Goal: Task Accomplishment & Management: Complete application form

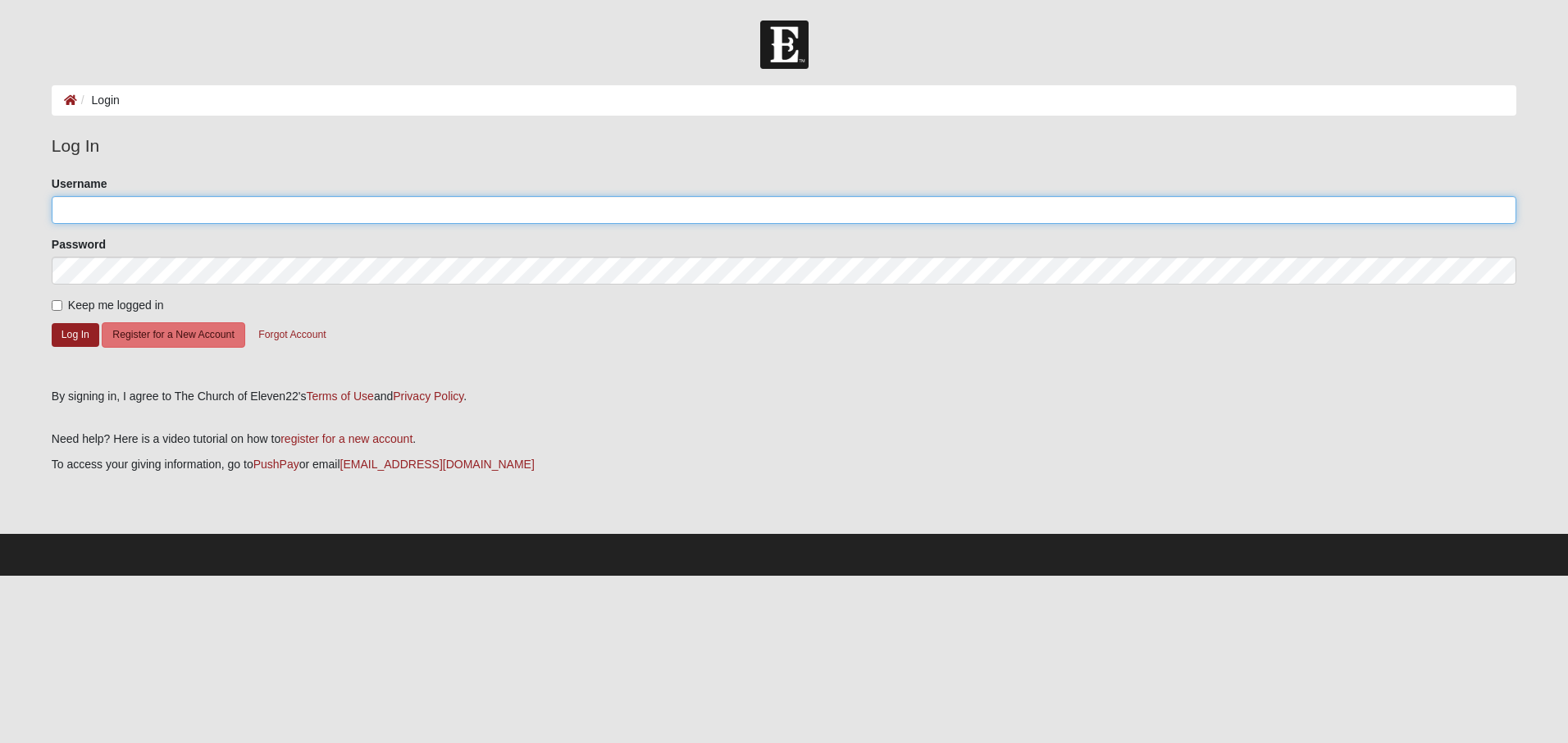
click at [130, 197] on input "Username" at bounding box center [784, 209] width 1464 height 28
type input "[EMAIL_ADDRESS][DOMAIN_NAME]"
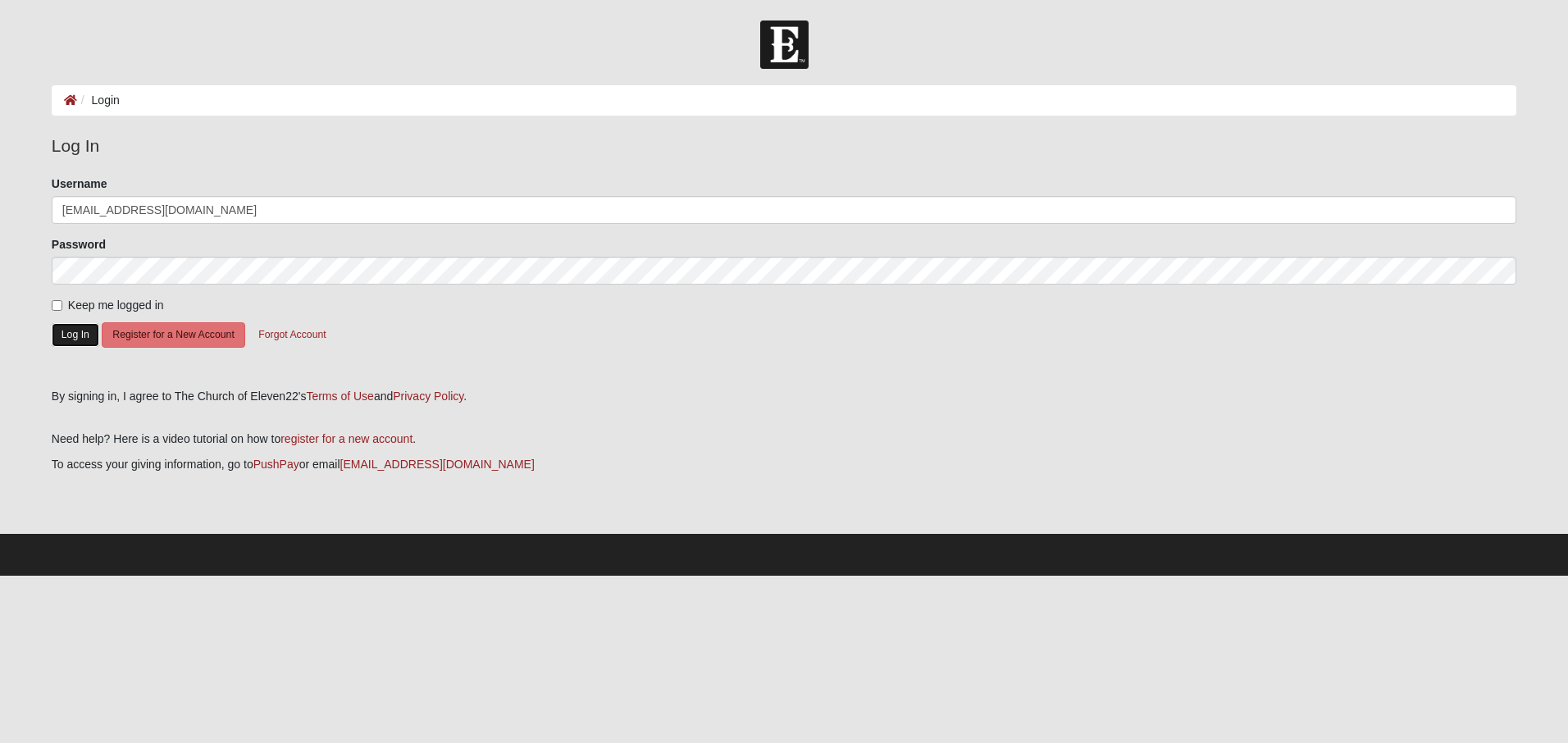
click at [77, 334] on button "Log In" at bounding box center [75, 335] width 48 height 23
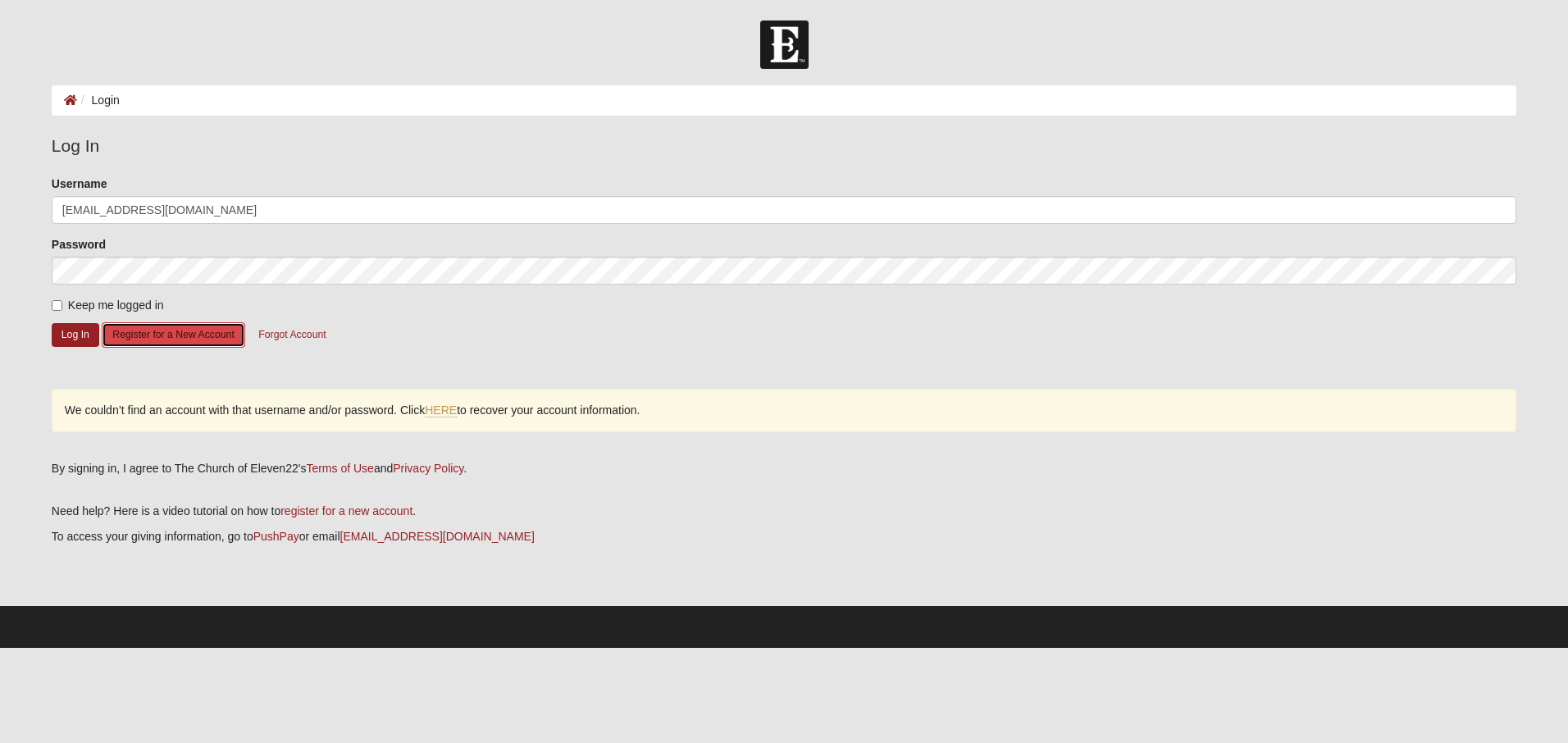
click at [173, 338] on button "Register for a New Account" at bounding box center [173, 335] width 143 height 25
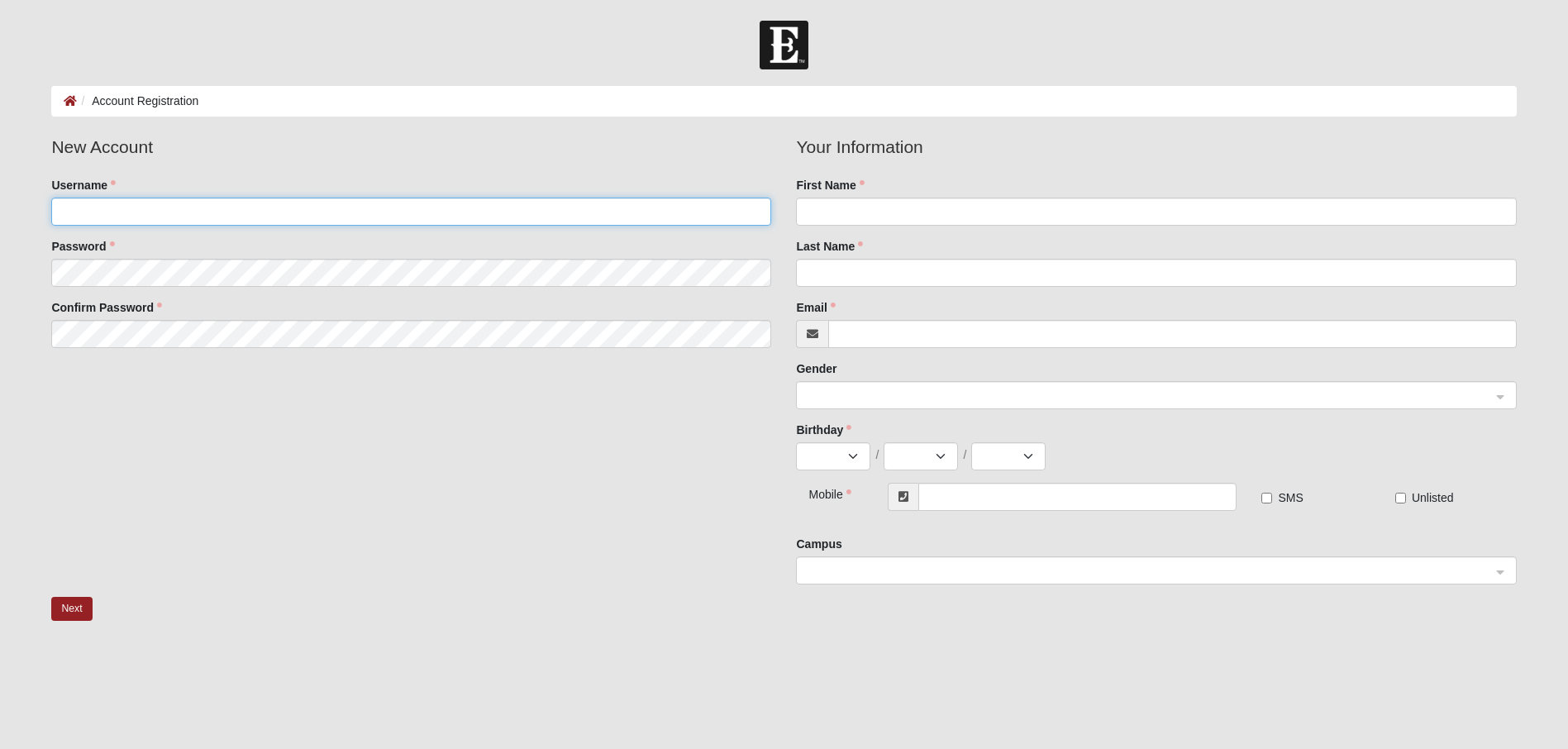
click at [141, 212] on input "Username" at bounding box center [412, 211] width 720 height 28
type input "[EMAIL_ADDRESS][DOMAIN_NAME]"
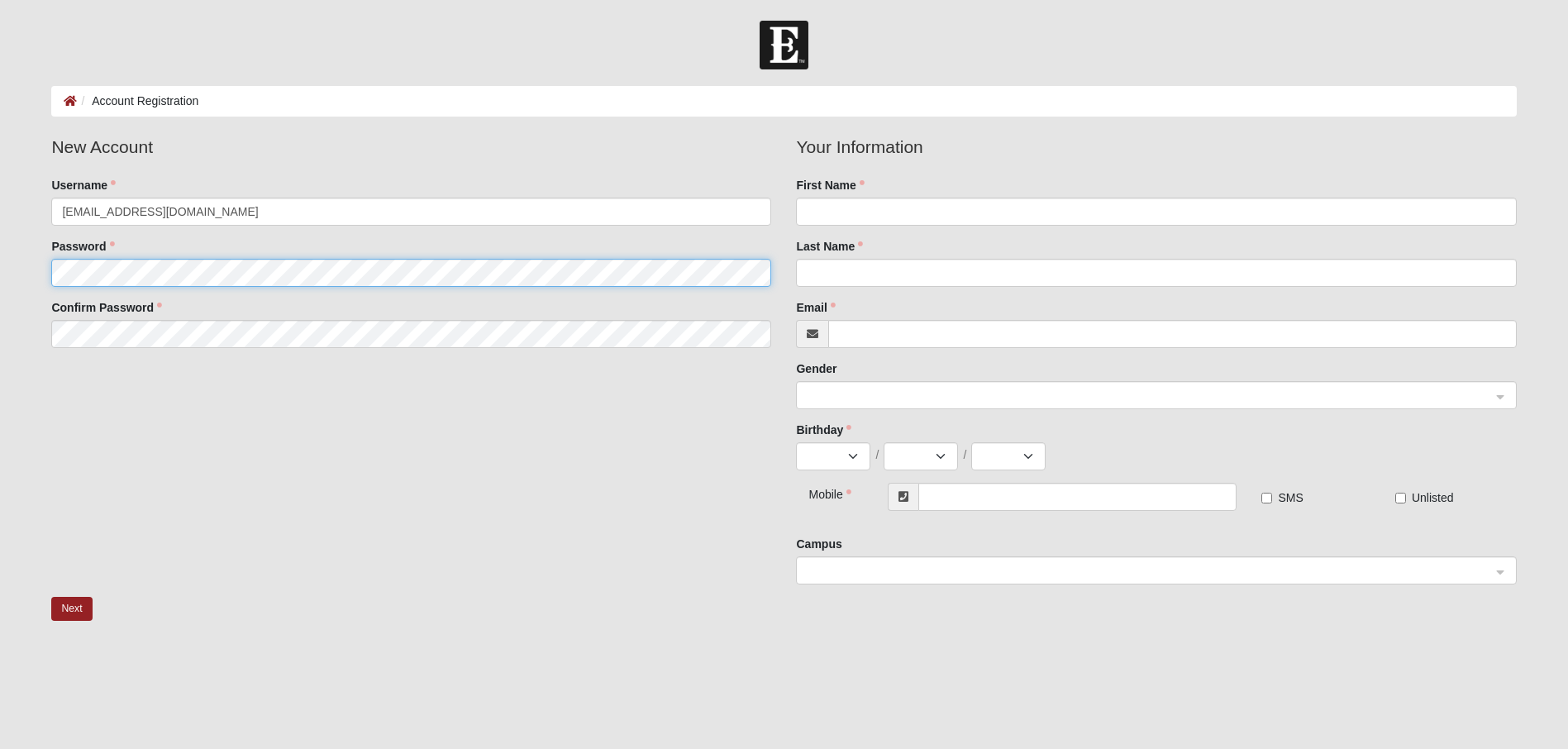
click at [181, 283] on fieldset "New Account Username bethelmabao@yahoo.com Password Confirm Password" at bounding box center [411, 247] width 745 height 227
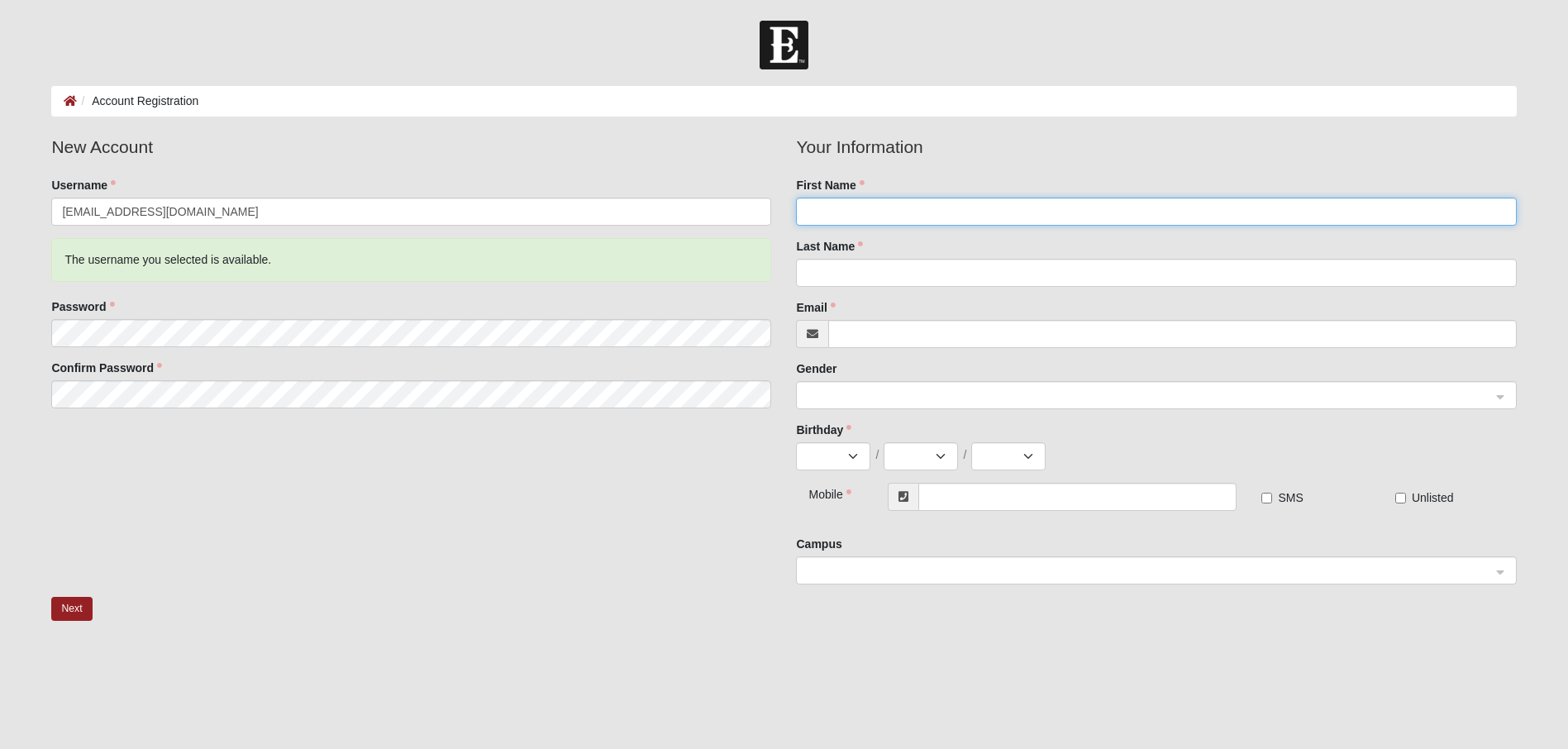
drag, startPoint x: 1093, startPoint y: 203, endPoint x: 1102, endPoint y: 217, distance: 16.6
click at [1097, 209] on input "First Name" at bounding box center [1156, 211] width 720 height 28
type input "Bethel"
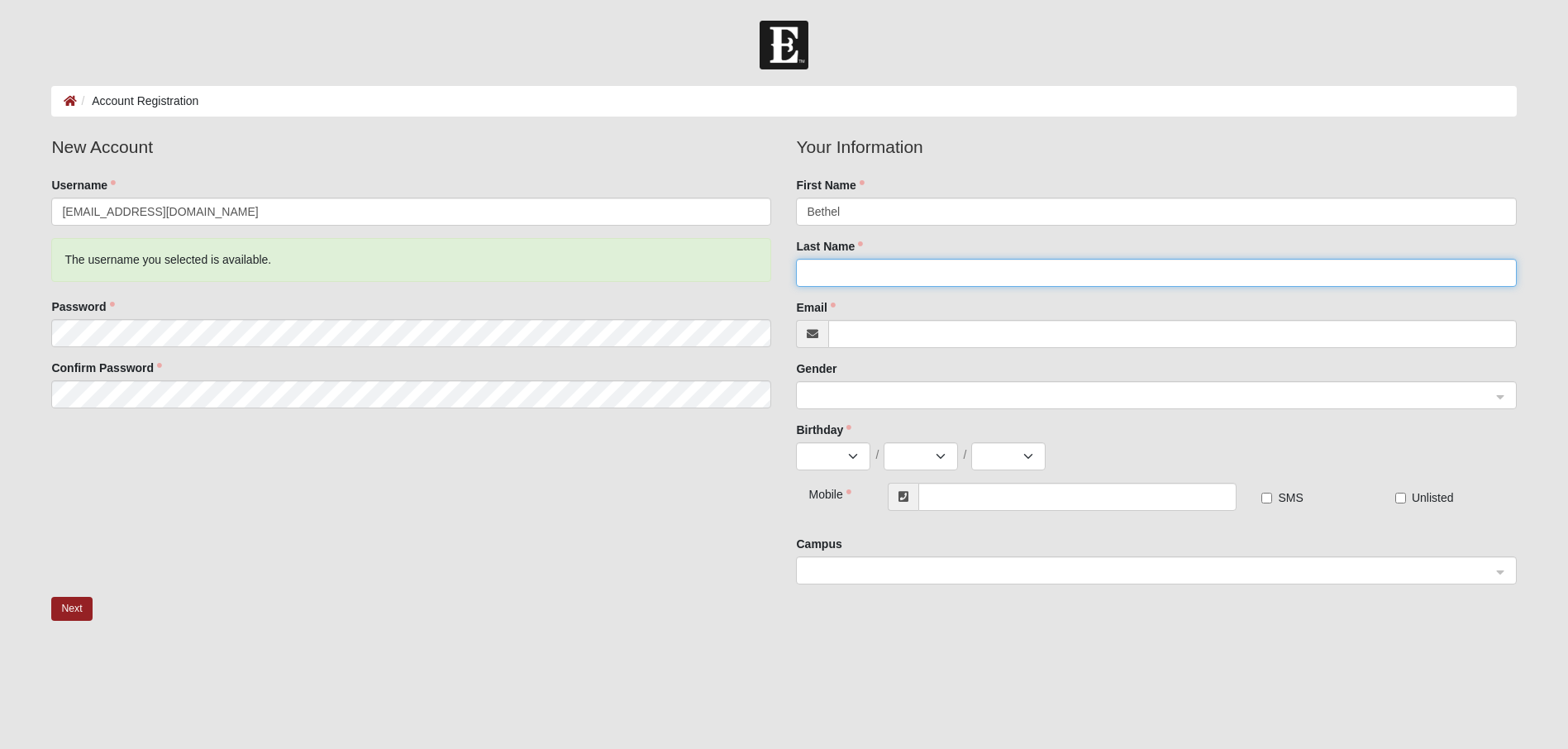
type input "Mabao"
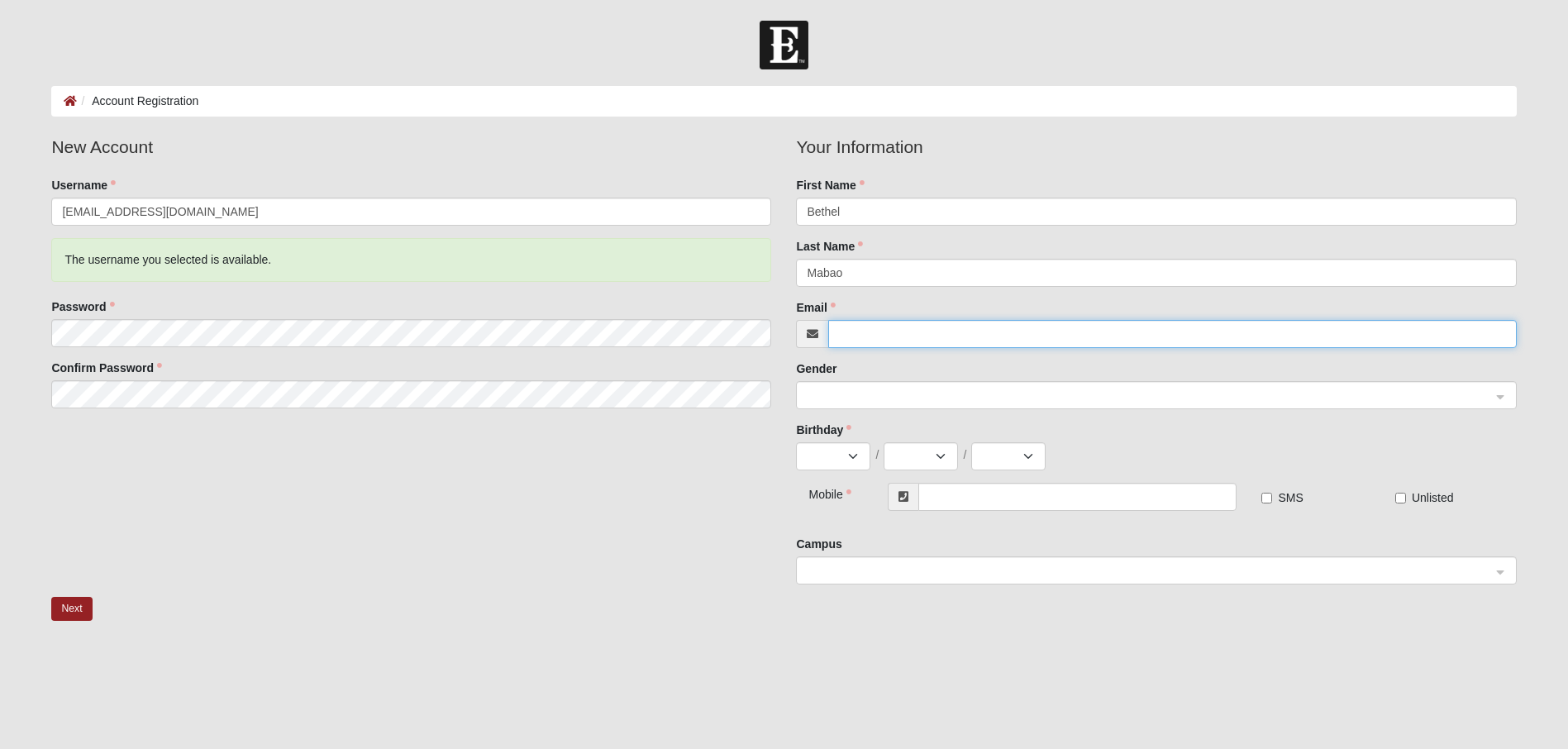
type input "[EMAIL_ADDRESS][DOMAIN_NAME]"
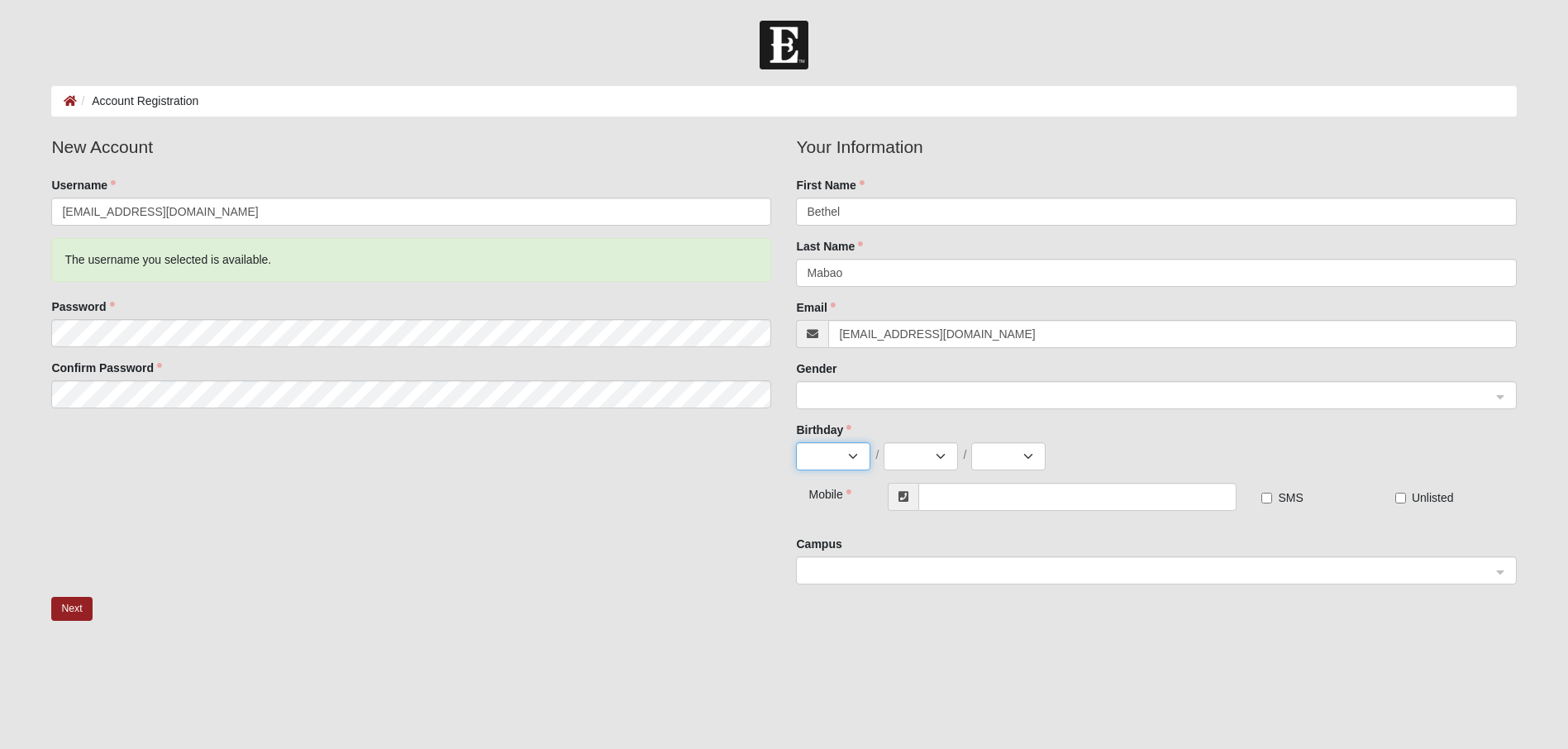
select select "9"
select select "30"
select select "1969"
type input "(904) 662-7744"
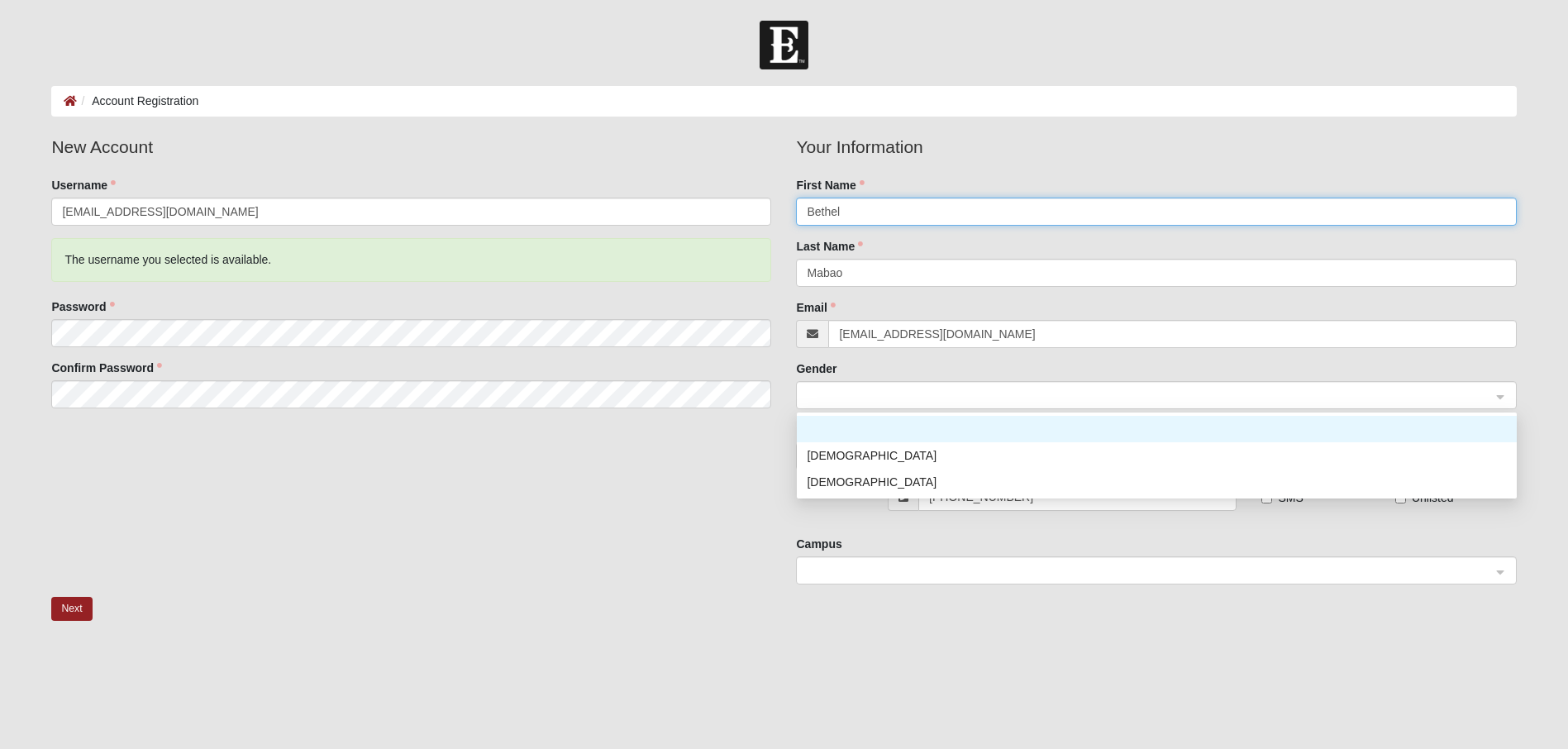
click at [887, 396] on span at bounding box center [1149, 396] width 683 height 19
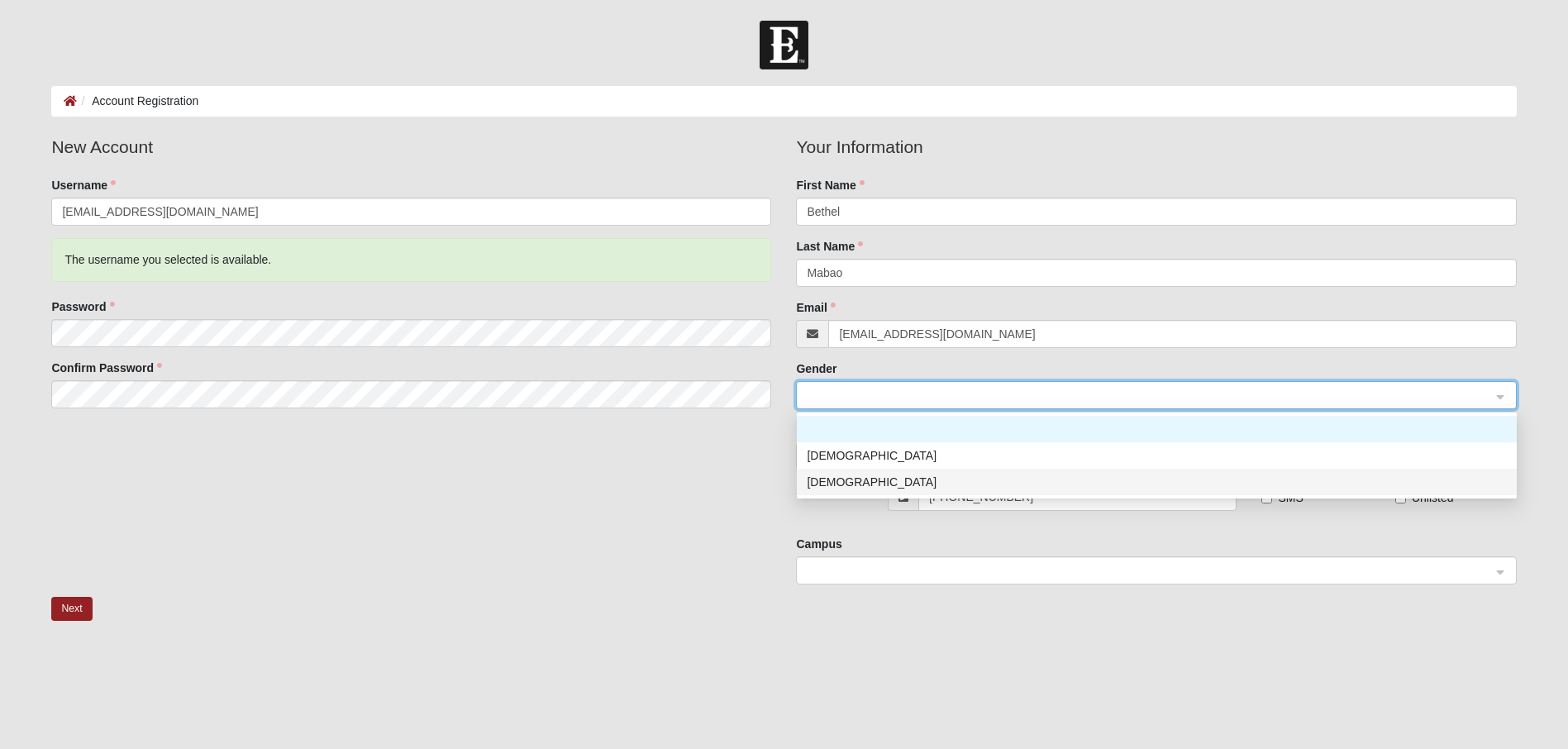
click at [872, 481] on div "Female" at bounding box center [1157, 482] width 700 height 19
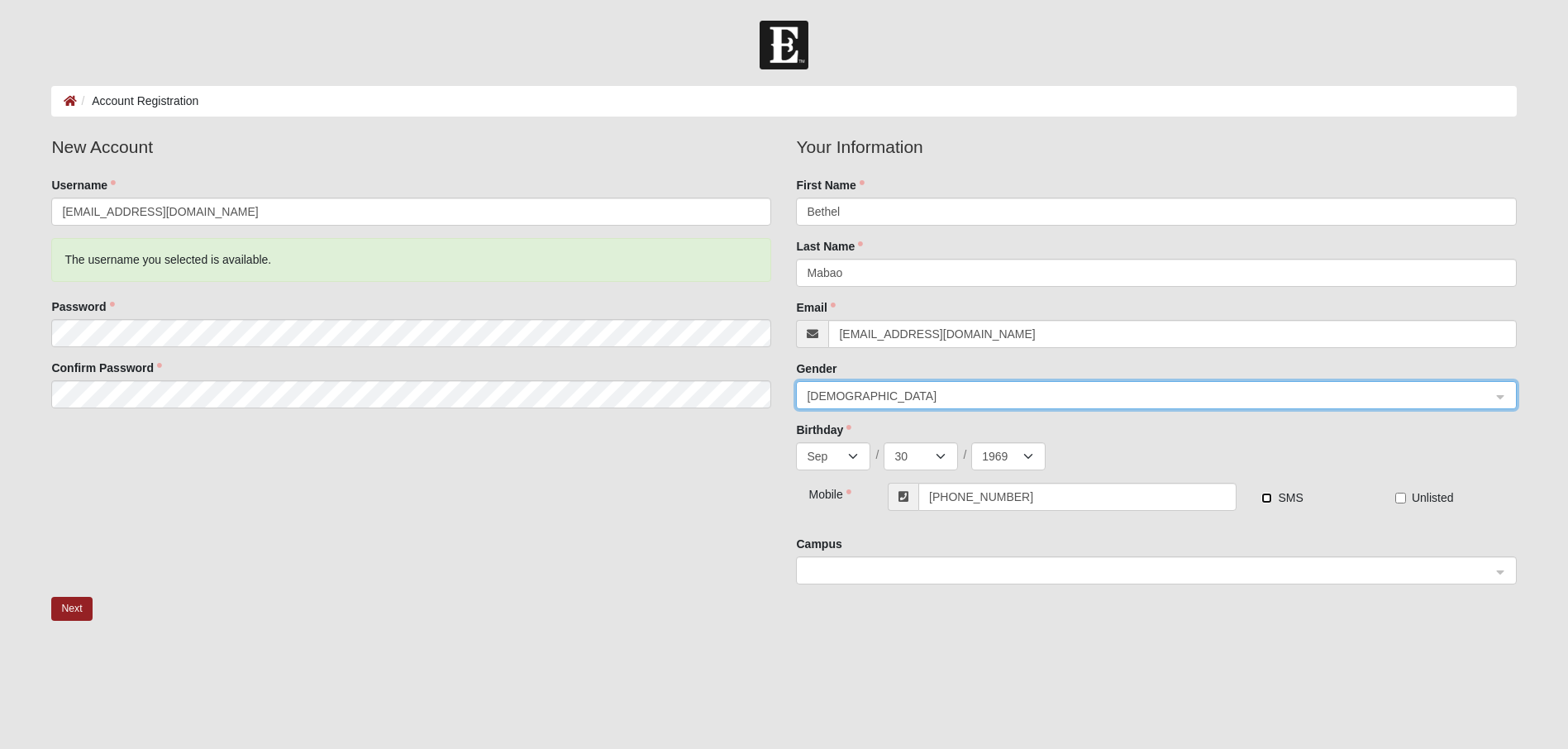
drag, startPoint x: 1269, startPoint y: 496, endPoint x: 1218, endPoint y: 520, distance: 56.4
click at [1268, 495] on input "SMS" at bounding box center [1267, 498] width 11 height 11
checkbox input "true"
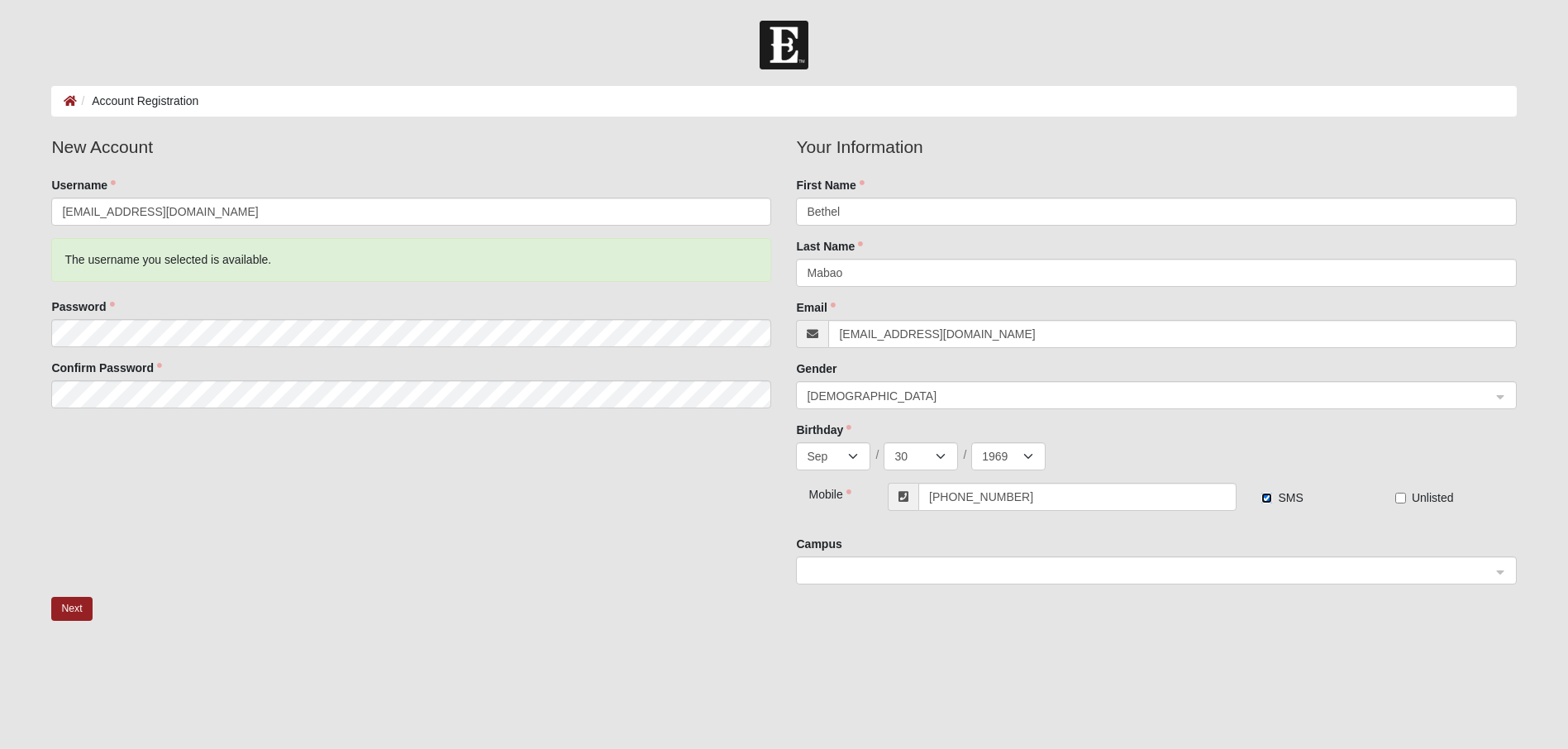
click at [1194, 569] on span at bounding box center [1149, 571] width 683 height 19
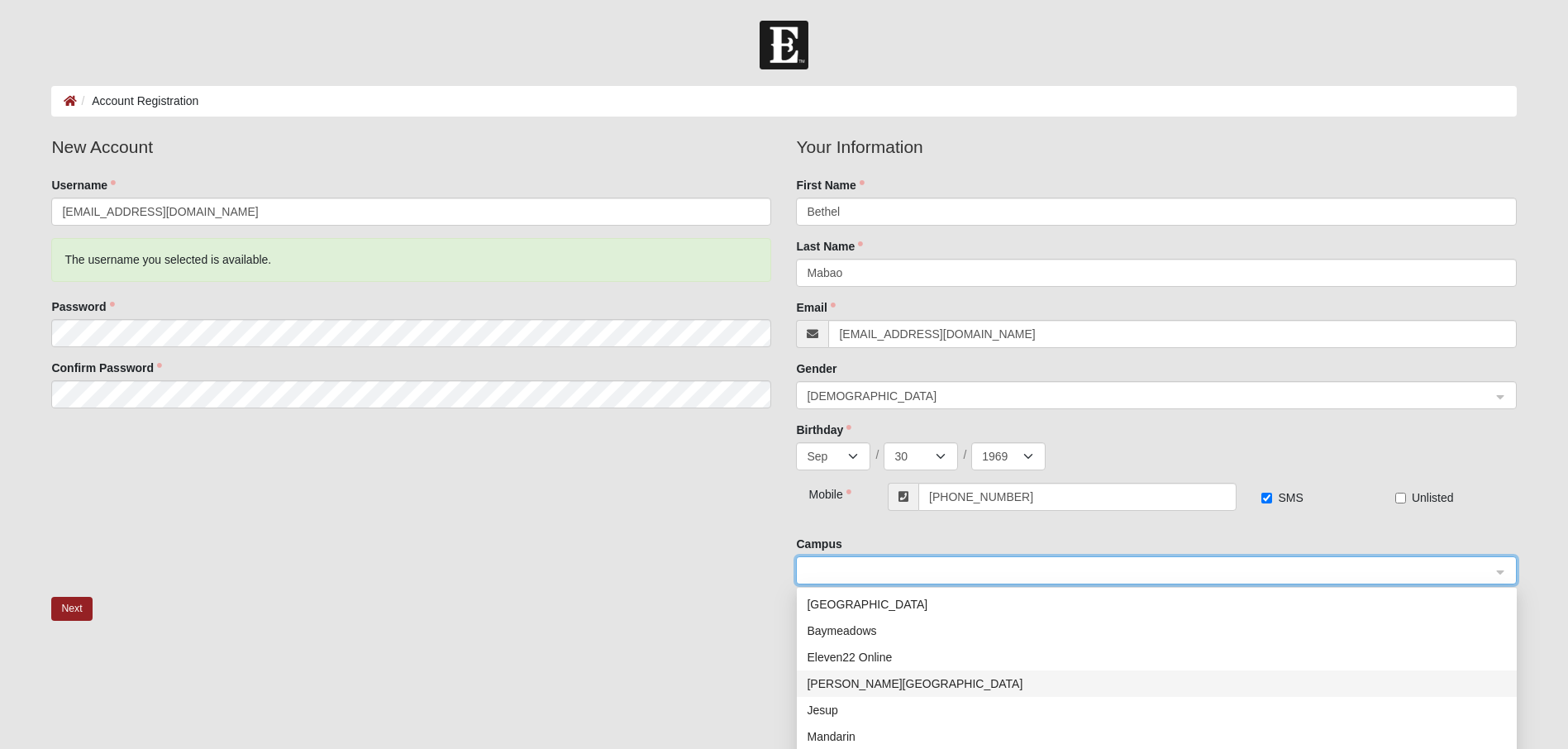
click at [855, 682] on div "Fleming Island" at bounding box center [1157, 684] width 700 height 19
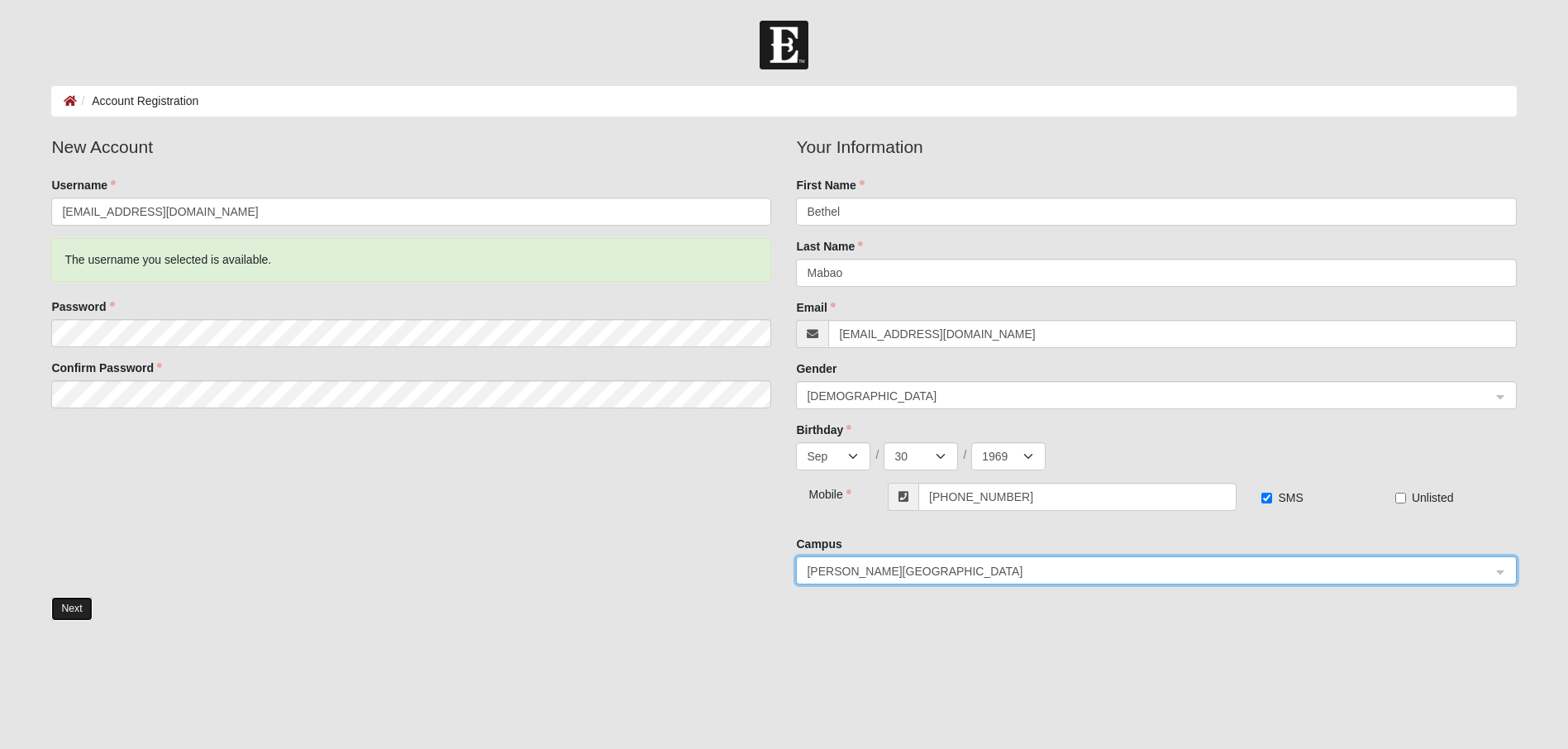
click at [62, 610] on button "Next" at bounding box center [72, 609] width 40 height 24
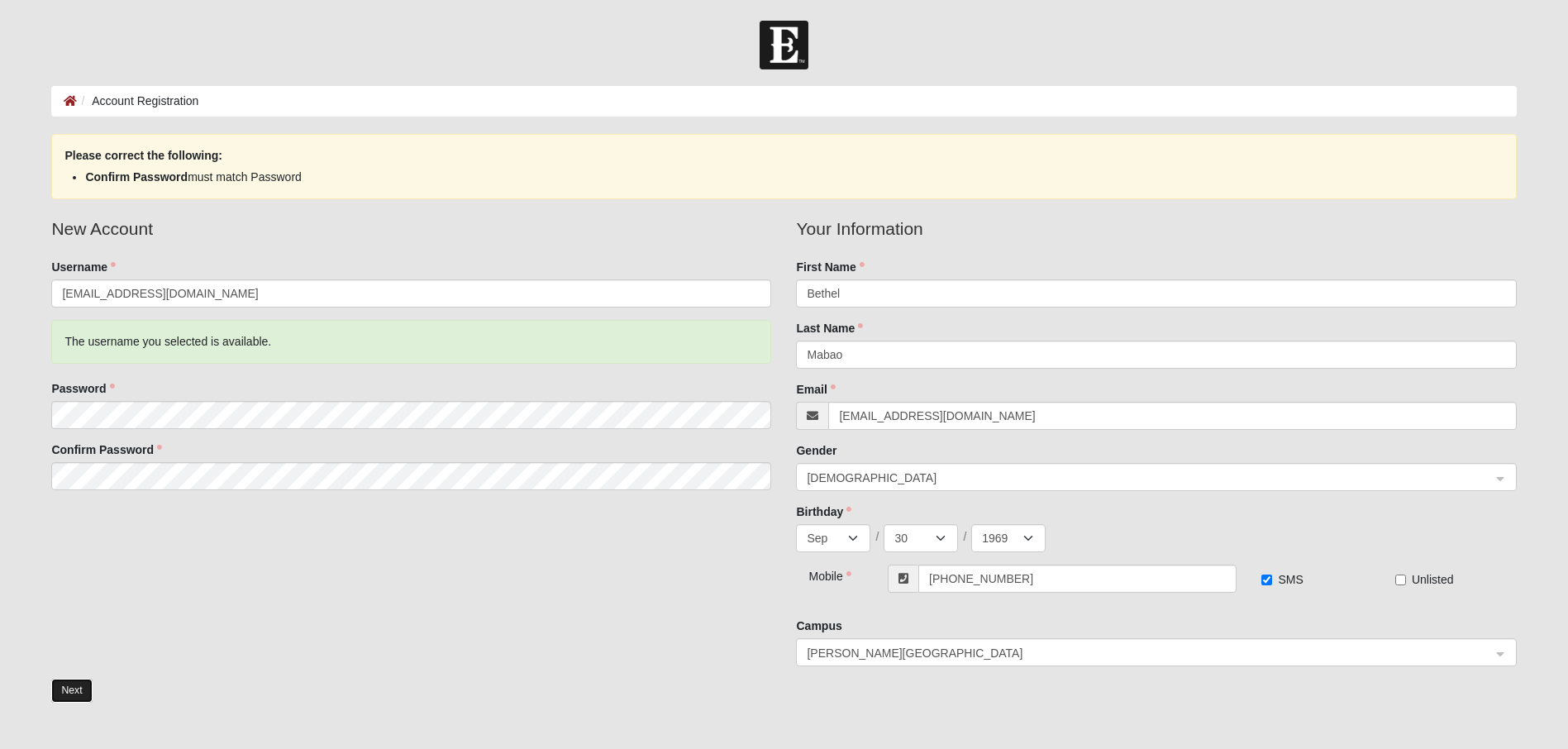
click at [86, 683] on button "Next" at bounding box center [72, 691] width 40 height 24
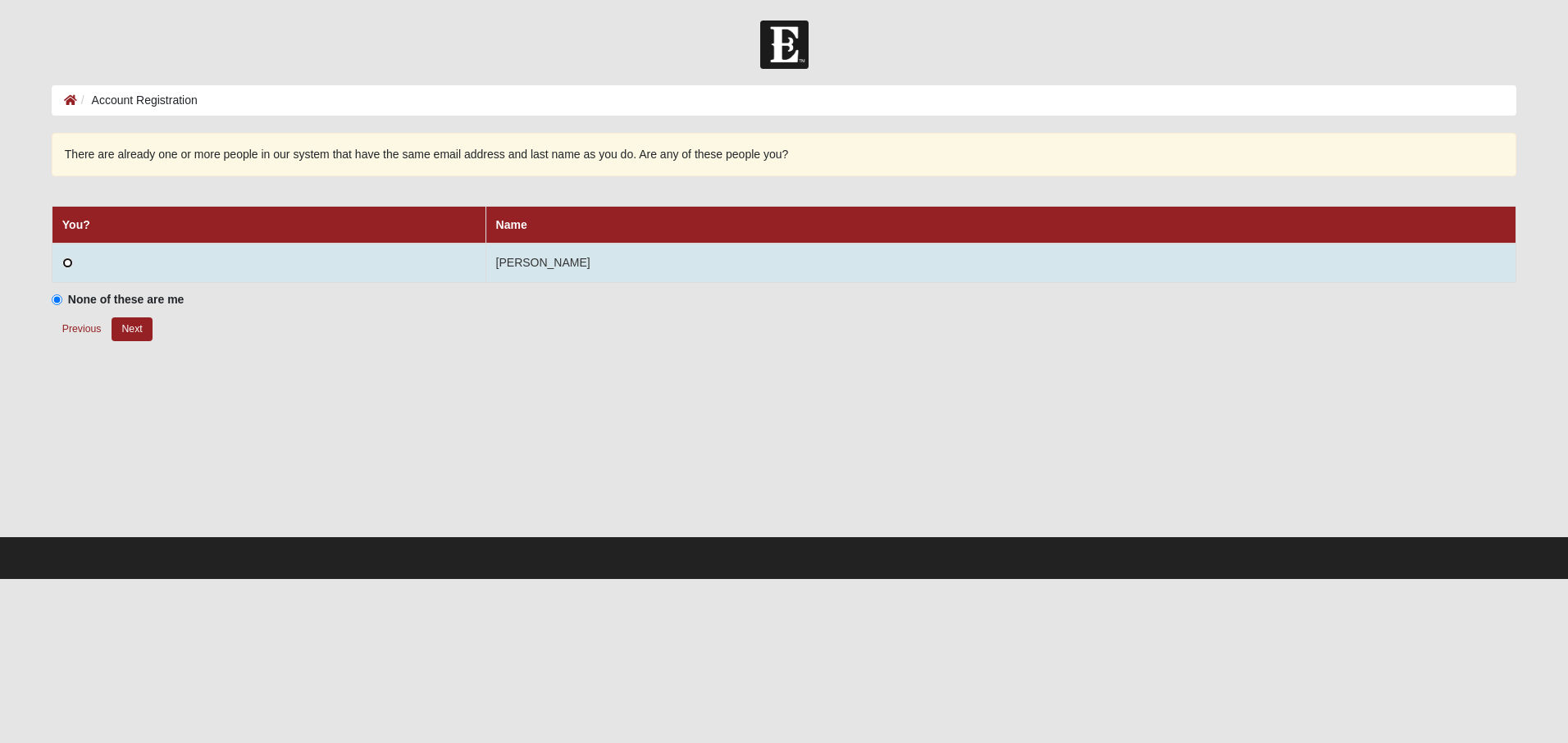
click at [68, 260] on input "radio" at bounding box center [67, 263] width 11 height 11
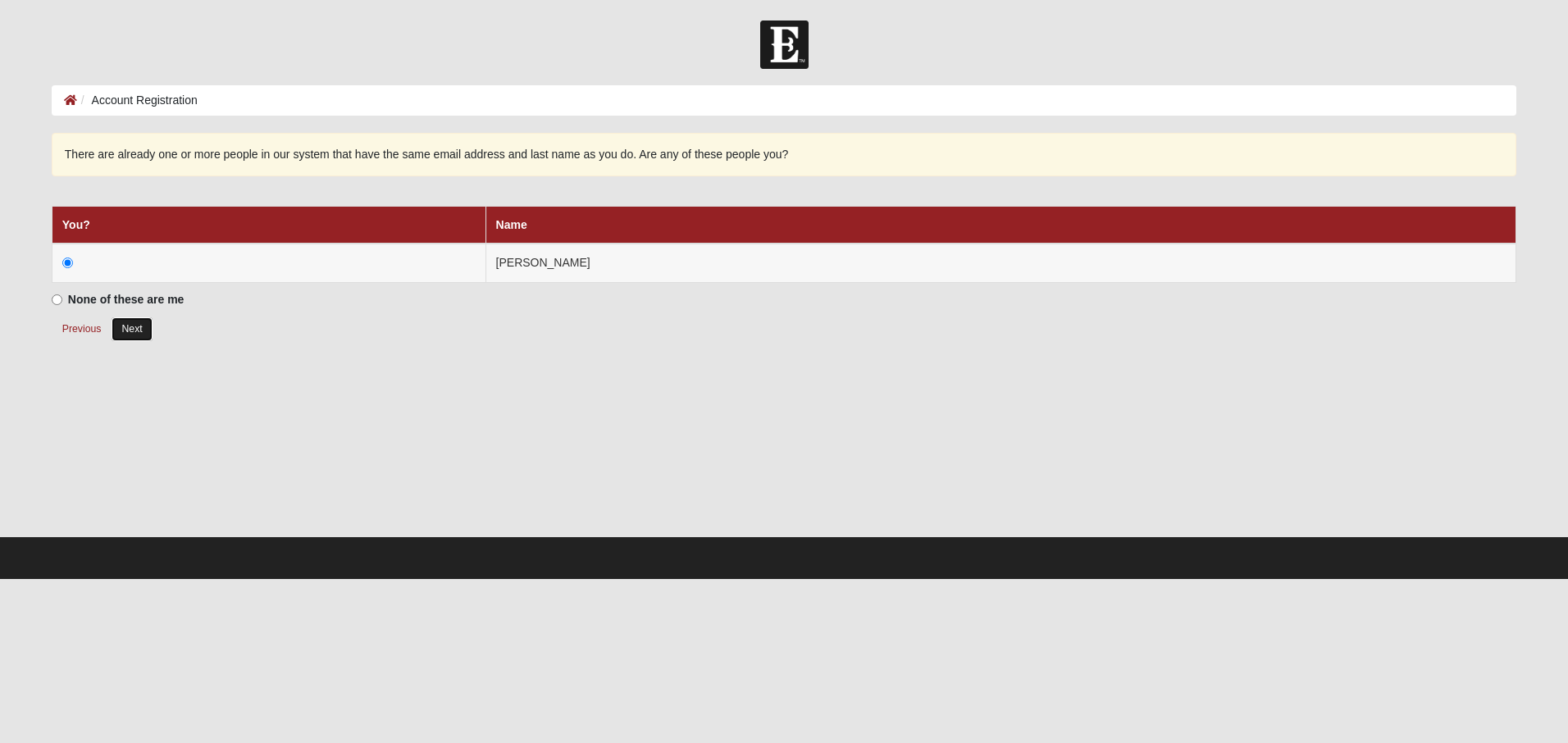
click at [141, 323] on button "Next" at bounding box center [131, 329] width 40 height 23
radio input "true"
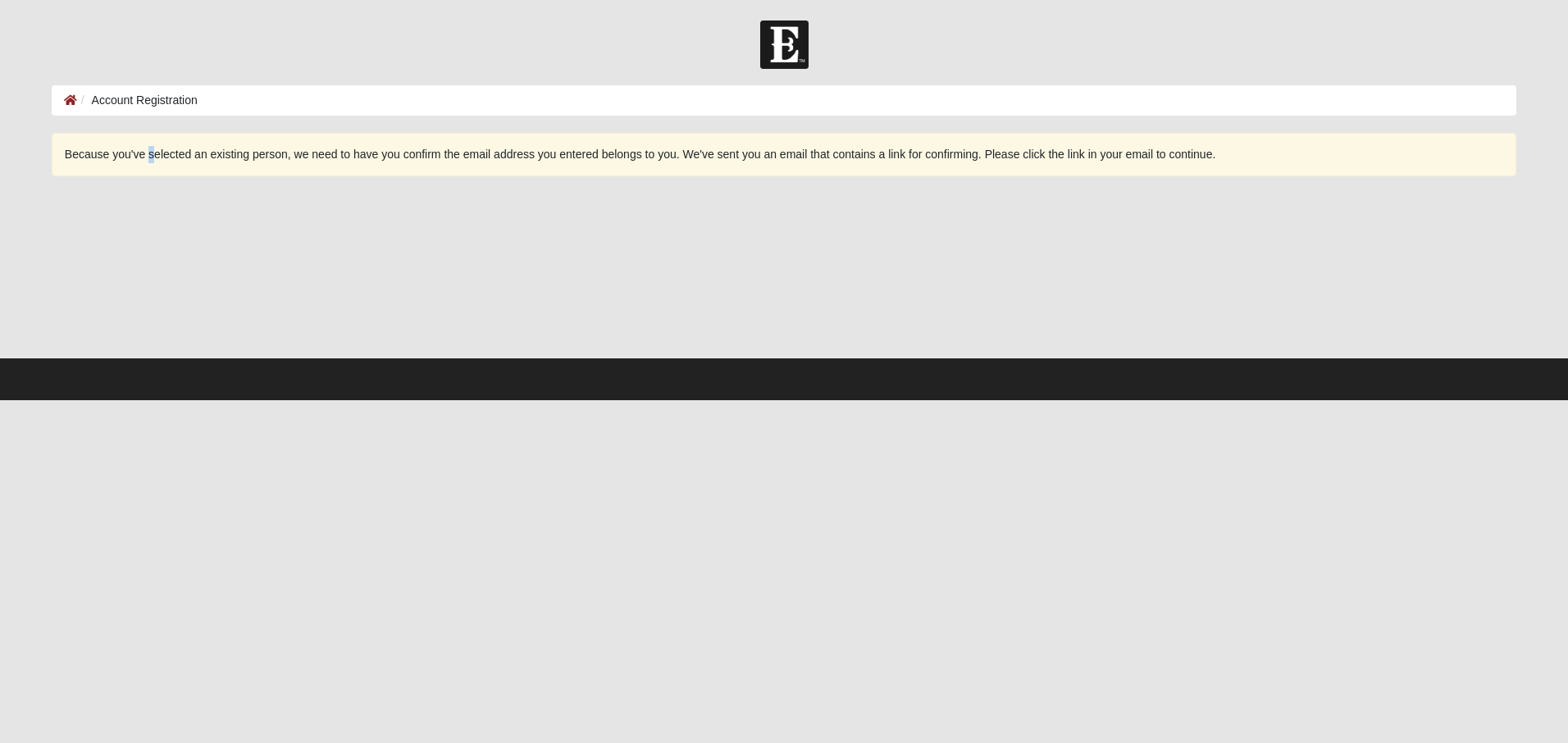
drag, startPoint x: 152, startPoint y: 159, endPoint x: 153, endPoint y: 172, distance: 13.0
click at [153, 172] on div "Because you've selected an existing person, we need to have you confirm the ema…" at bounding box center [784, 155] width 1464 height 44
drag, startPoint x: 153, startPoint y: 172, endPoint x: 361, endPoint y: 149, distance: 209.3
click at [361, 149] on div "Because you've selected an existing person, we need to have you confirm the ema…" at bounding box center [784, 155] width 1464 height 44
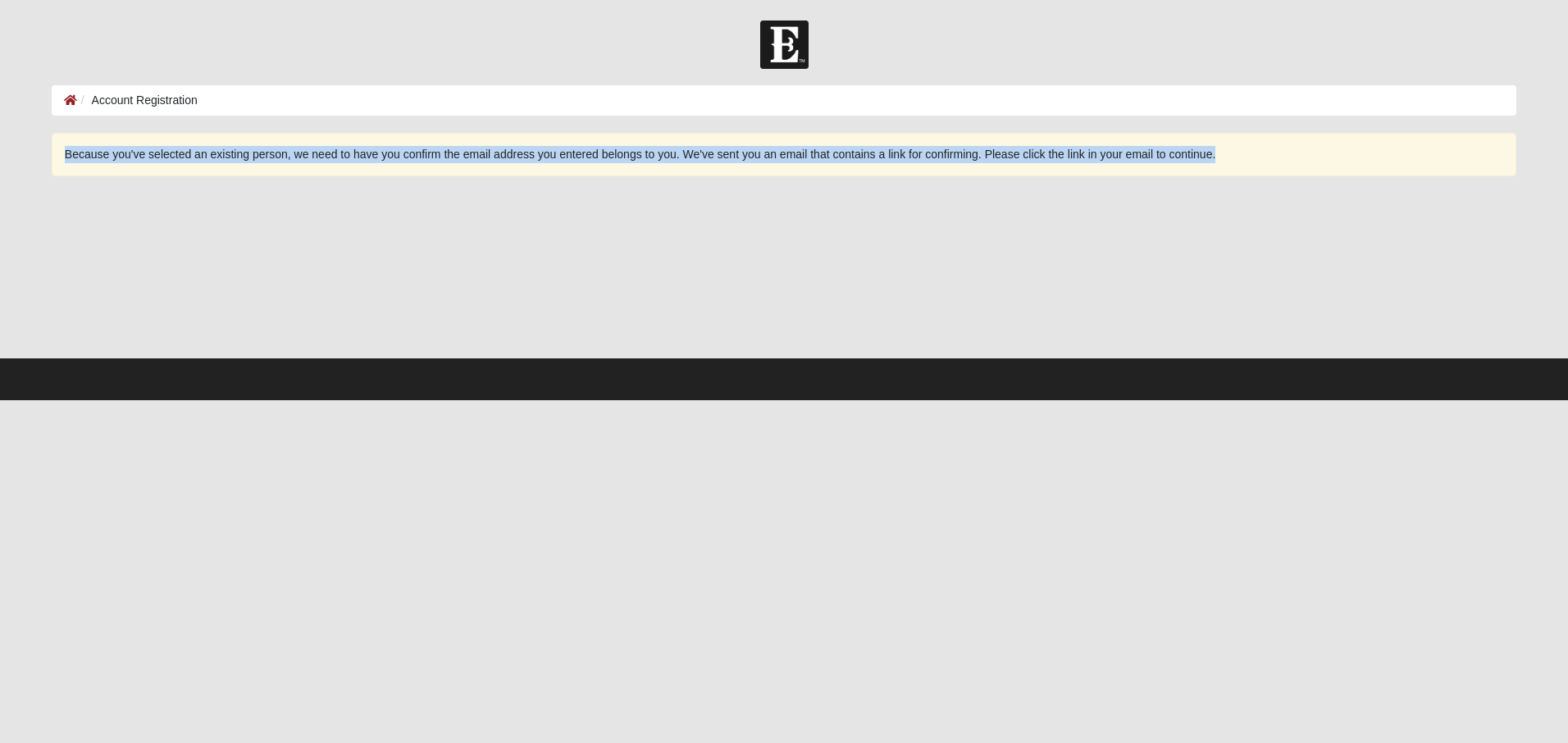
click at [361, 149] on div "Because you've selected an existing person, we need to have you confirm the ema…" at bounding box center [784, 155] width 1464 height 44
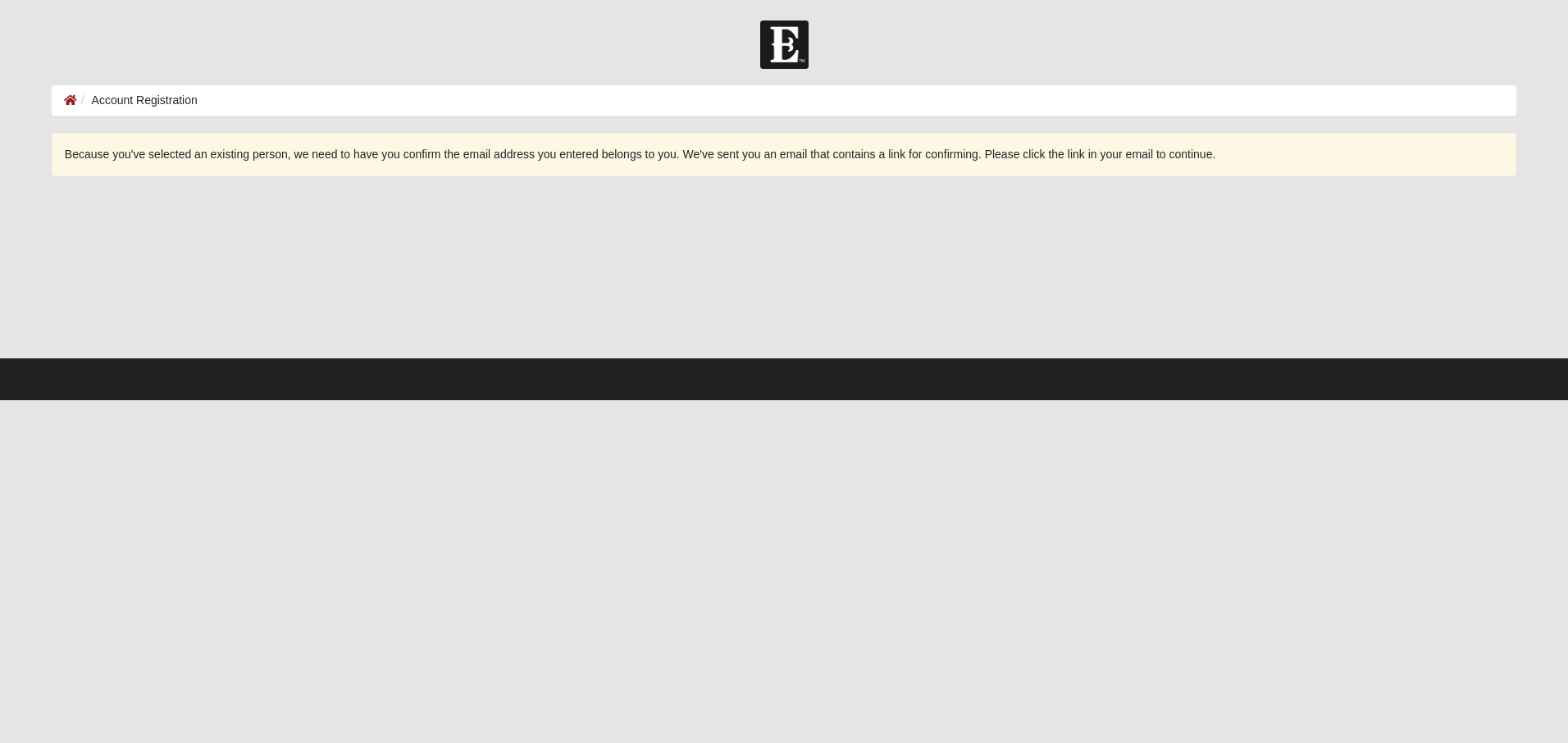
drag, startPoint x: 361, startPoint y: 149, endPoint x: 218, endPoint y: 90, distance: 154.7
click at [218, 88] on ol "Account Registration" at bounding box center [784, 100] width 1464 height 30
click at [126, 106] on li "Account Registration" at bounding box center [137, 100] width 120 height 18
click at [135, 103] on li "Account Registration" at bounding box center [137, 100] width 120 height 18
click at [796, 49] on img at bounding box center [784, 45] width 49 height 49
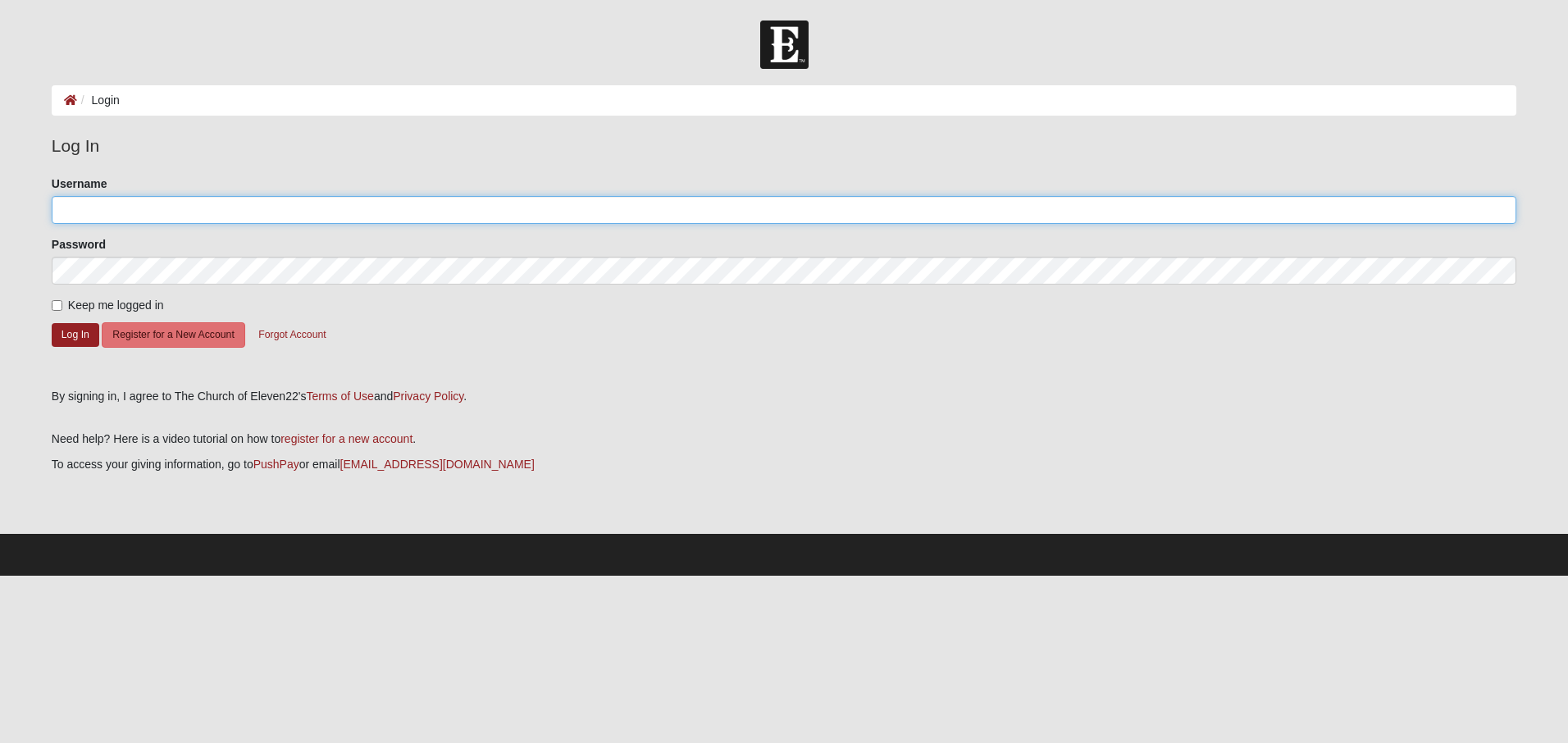
click at [208, 202] on input "Username" at bounding box center [784, 209] width 1464 height 28
type input "[EMAIL_ADDRESS][DOMAIN_NAME]"
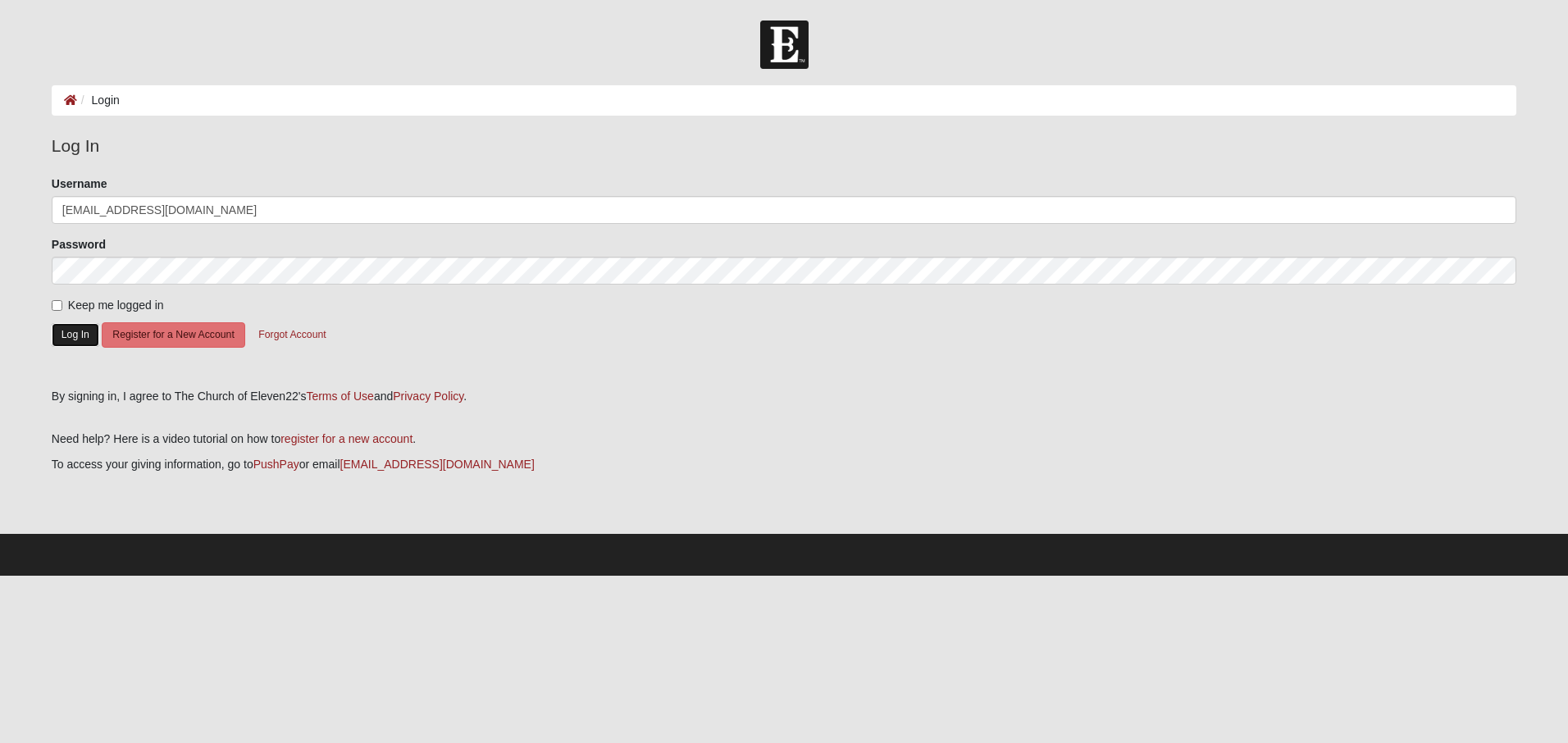
click at [62, 333] on button "Log In" at bounding box center [75, 335] width 48 height 23
click at [279, 333] on button "Forgot Account" at bounding box center [292, 335] width 89 height 25
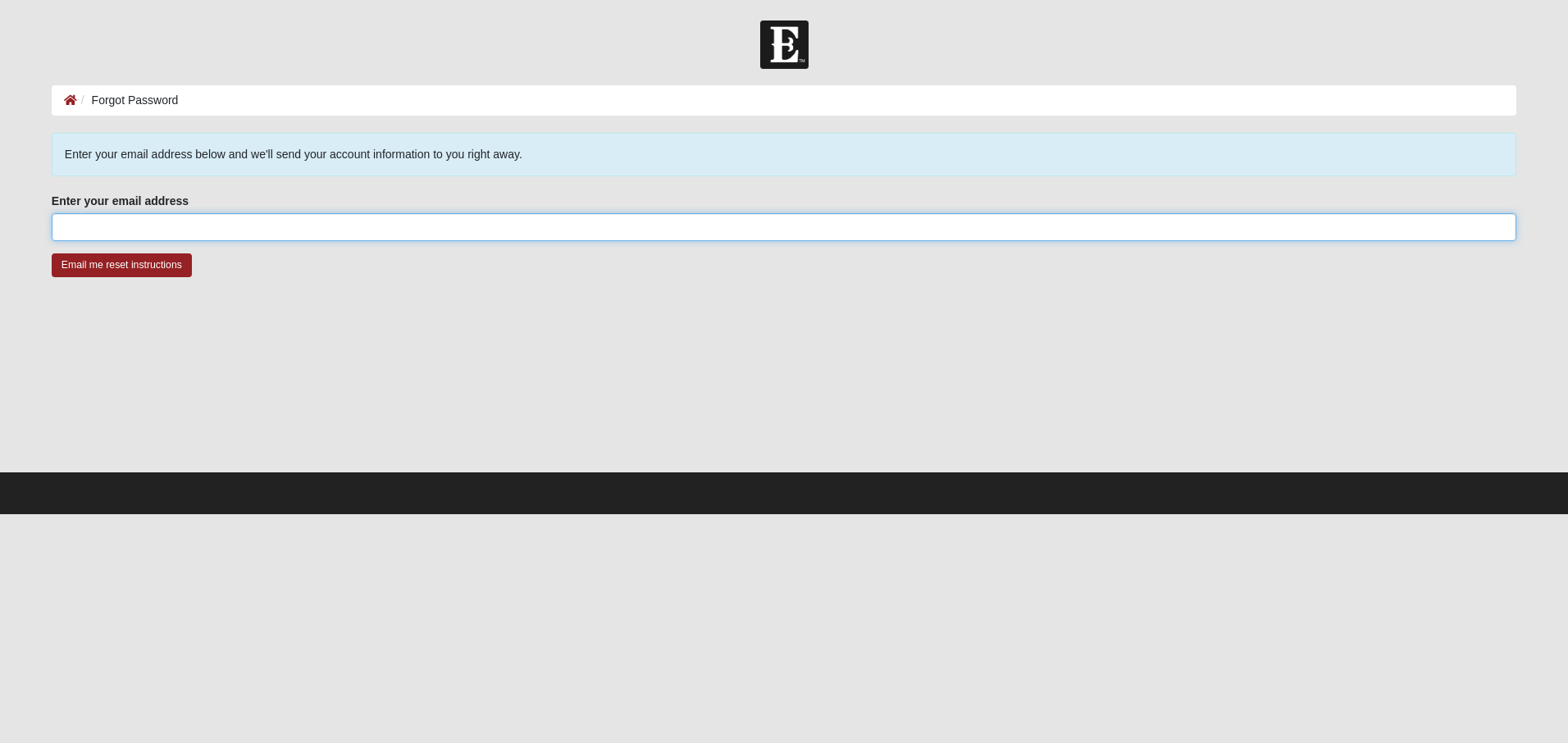
click at [249, 223] on input "Enter your email address" at bounding box center [784, 227] width 1464 height 28
type input "[EMAIL_ADDRESS][DOMAIN_NAME]"
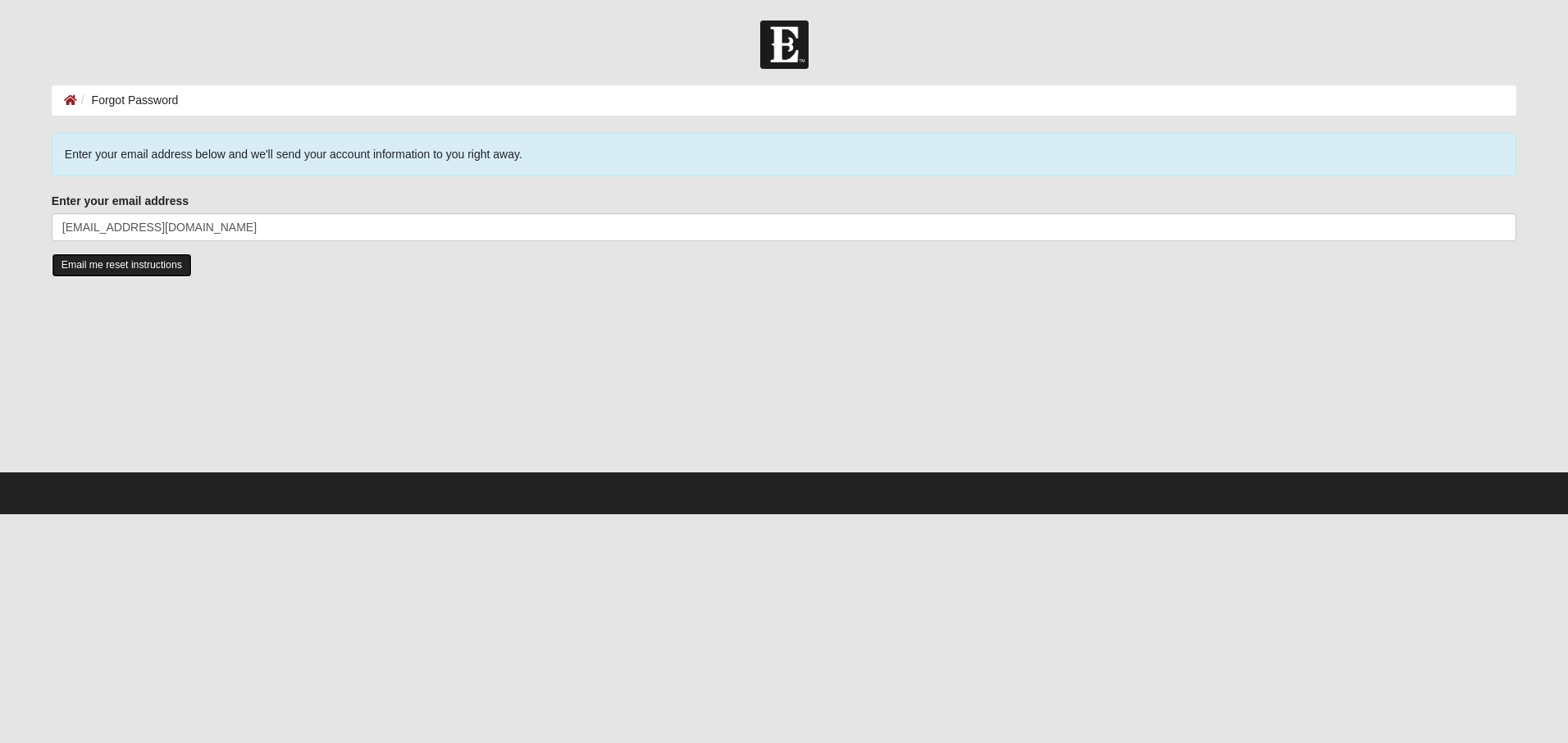
click at [156, 269] on input "Email me reset instructions" at bounding box center [122, 265] width 141 height 23
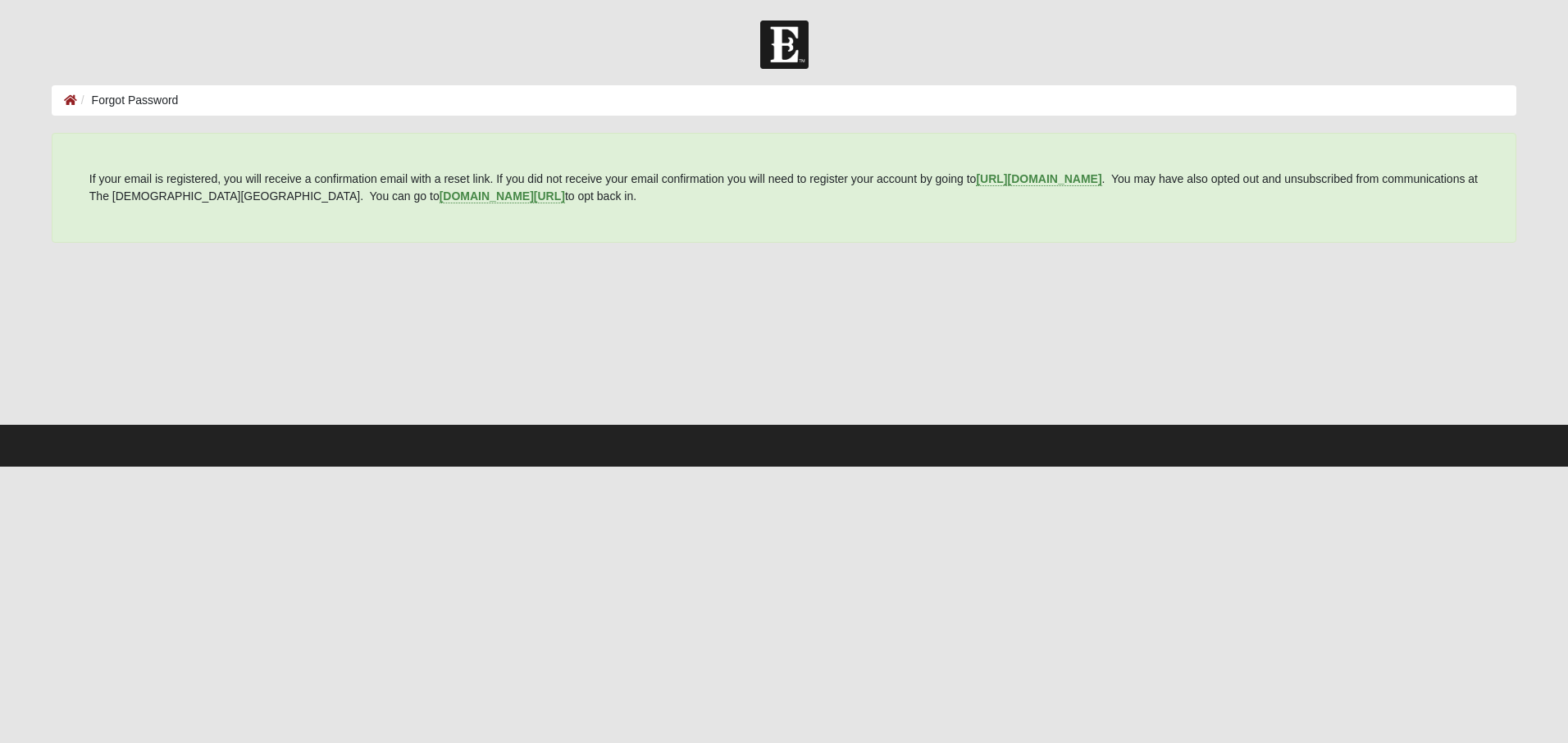
click at [1026, 172] on p "If your email is registered, you will receive a confirmation email with a reset…" at bounding box center [784, 187] width 1389 height 34
click at [1050, 181] on b "https://my.coe22.com/register" at bounding box center [1038, 179] width 126 height 13
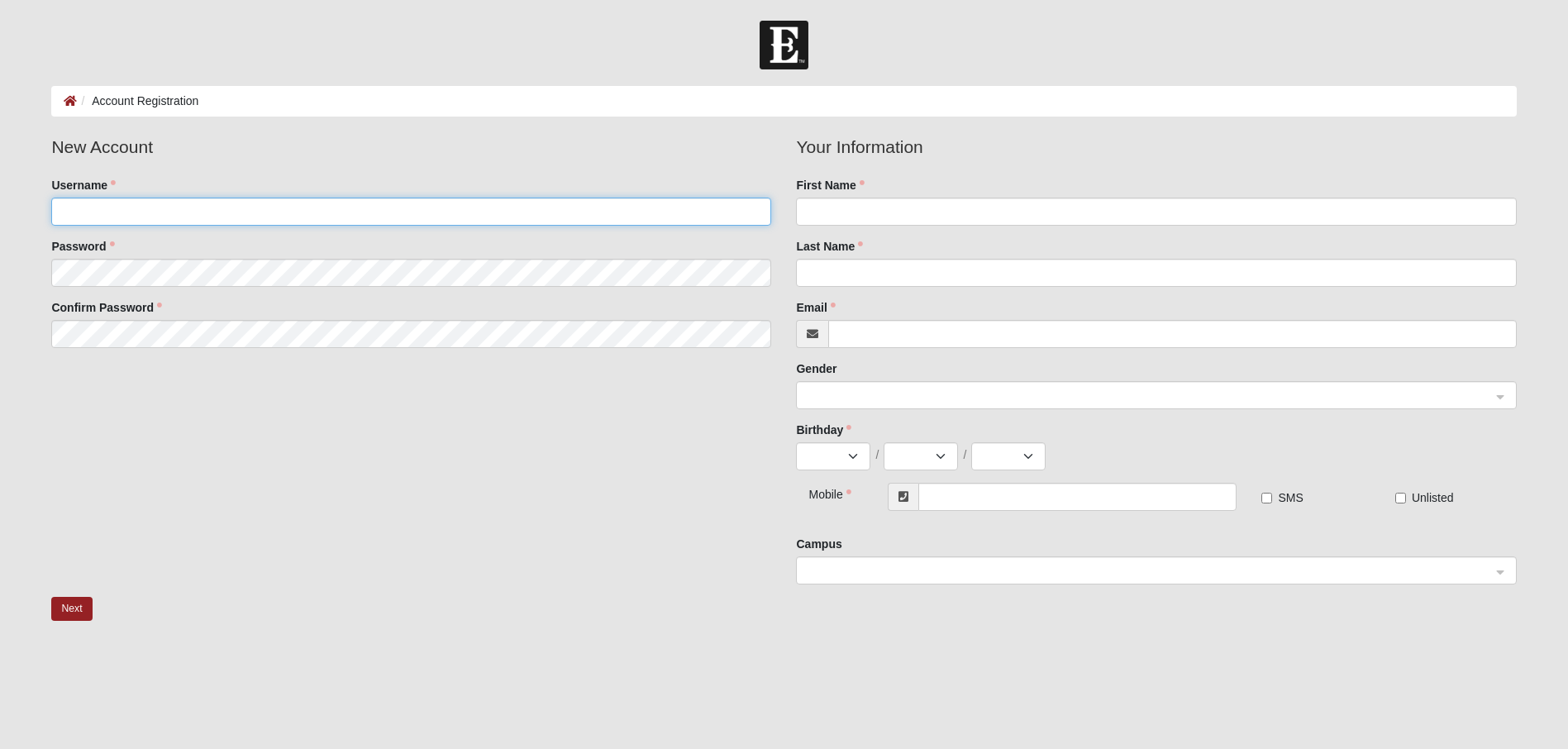
click at [241, 206] on input "Username" at bounding box center [412, 211] width 720 height 28
type input "[EMAIL_ADDRESS][DOMAIN_NAME]"
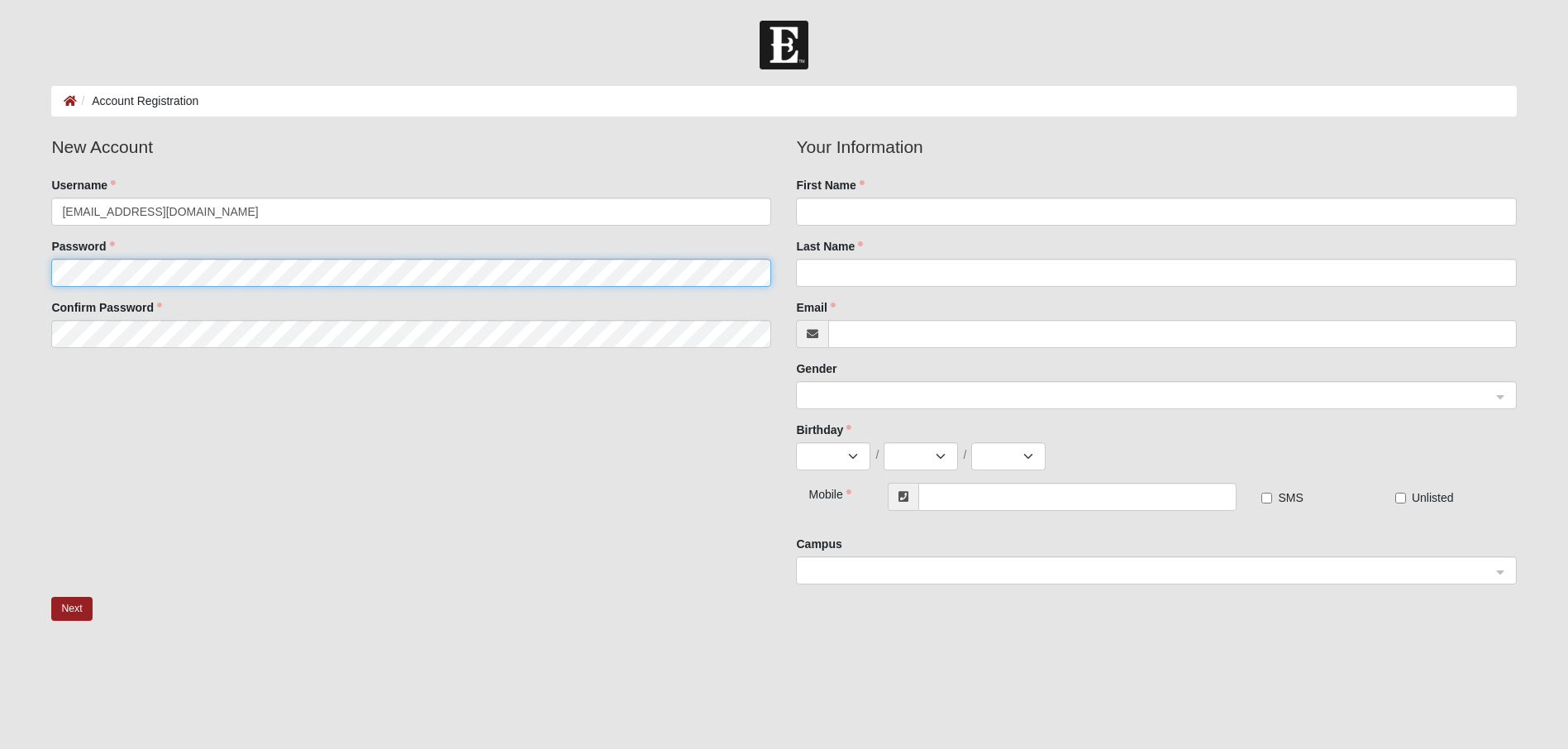
click at [498, 286] on fieldset "New Account Username [EMAIL_ADDRESS][DOMAIN_NAME] Password Confirm Password" at bounding box center [411, 247] width 745 height 227
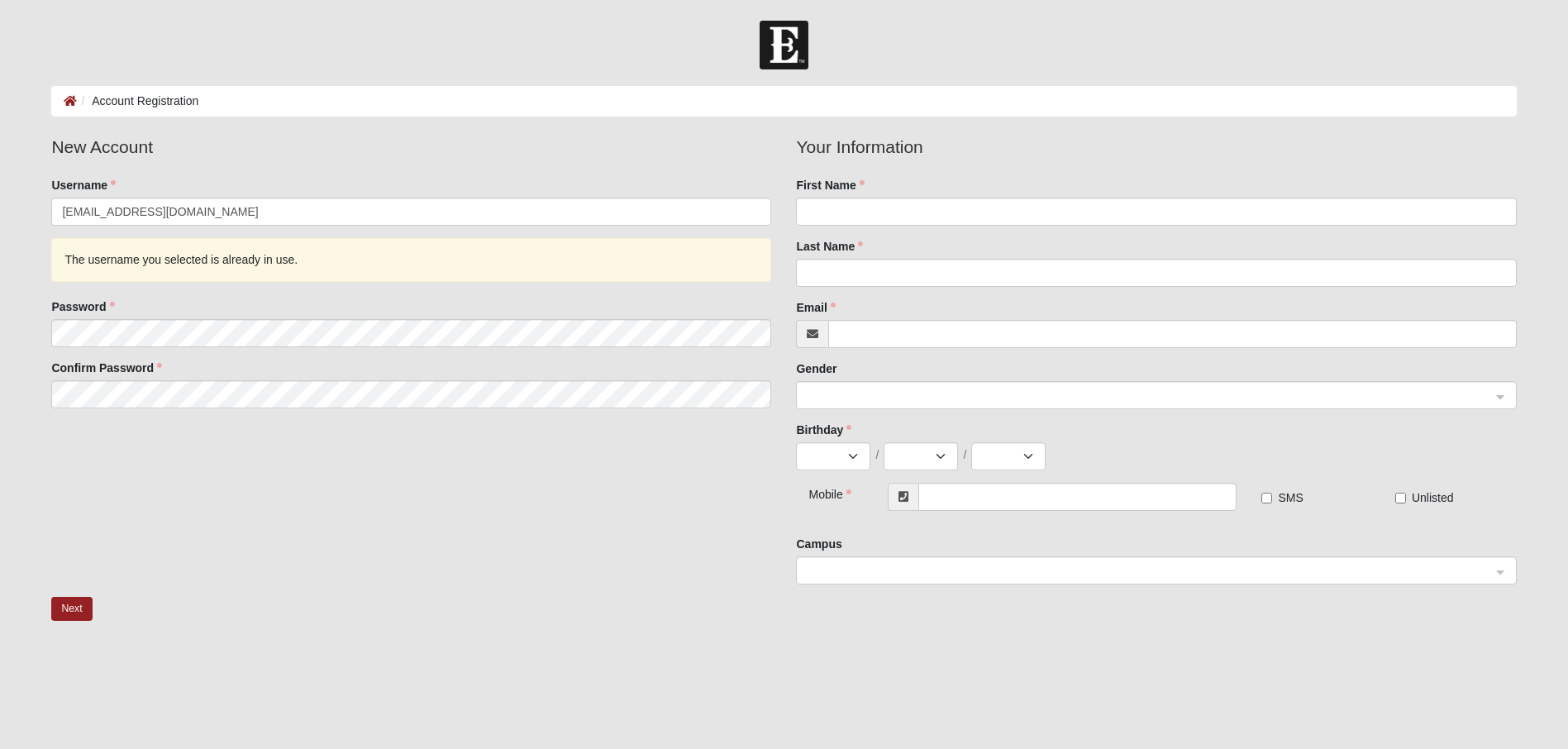
click at [326, 251] on div "The username you selected is already in use." at bounding box center [412, 260] width 720 height 44
click at [327, 251] on div "The username you selected is already in use." at bounding box center [412, 260] width 720 height 44
click at [154, 95] on li "Account Registration" at bounding box center [137, 101] width 121 height 18
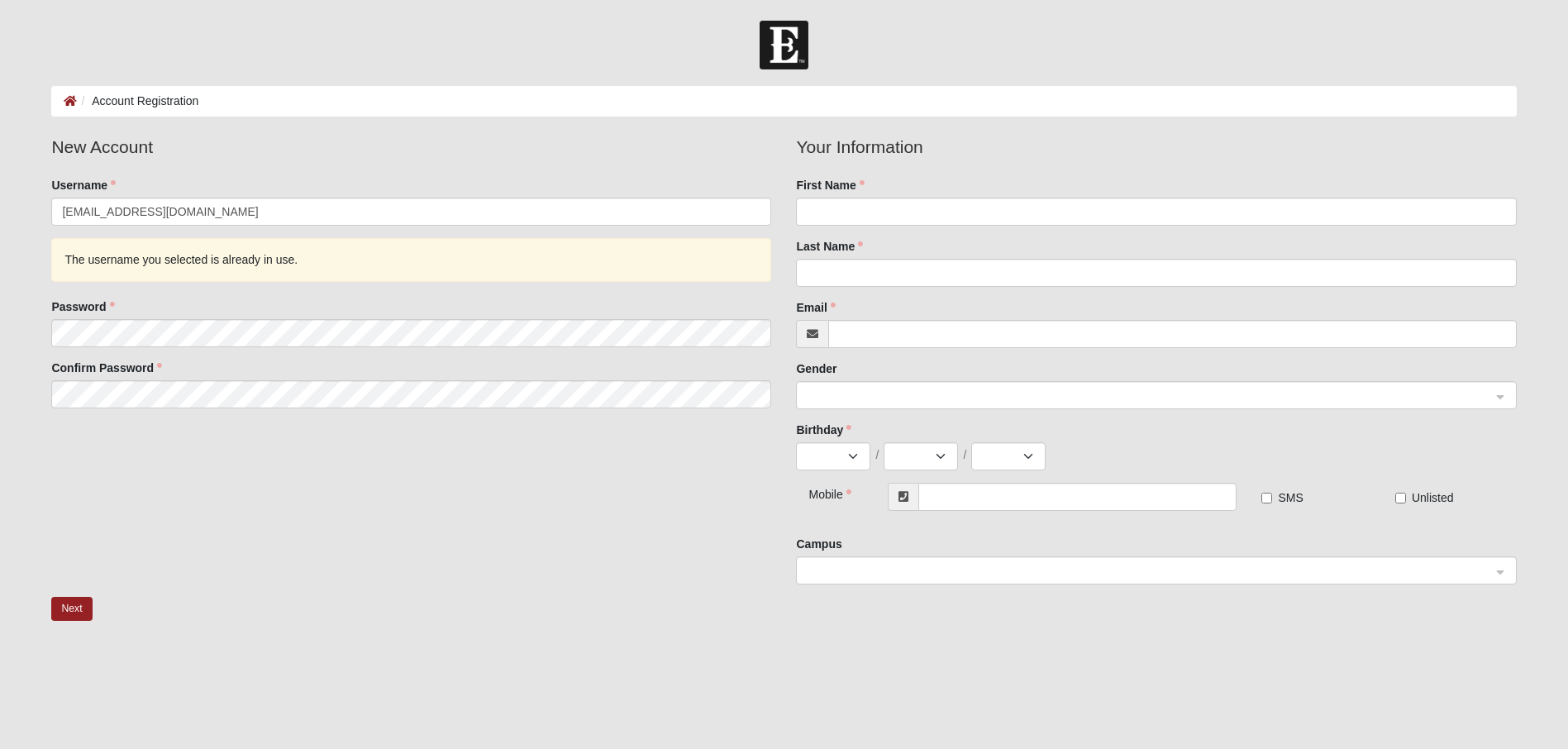
click at [348, 256] on div "The username you selected is already in use." at bounding box center [412, 260] width 720 height 44
